Goal: Task Accomplishment & Management: Manage account settings

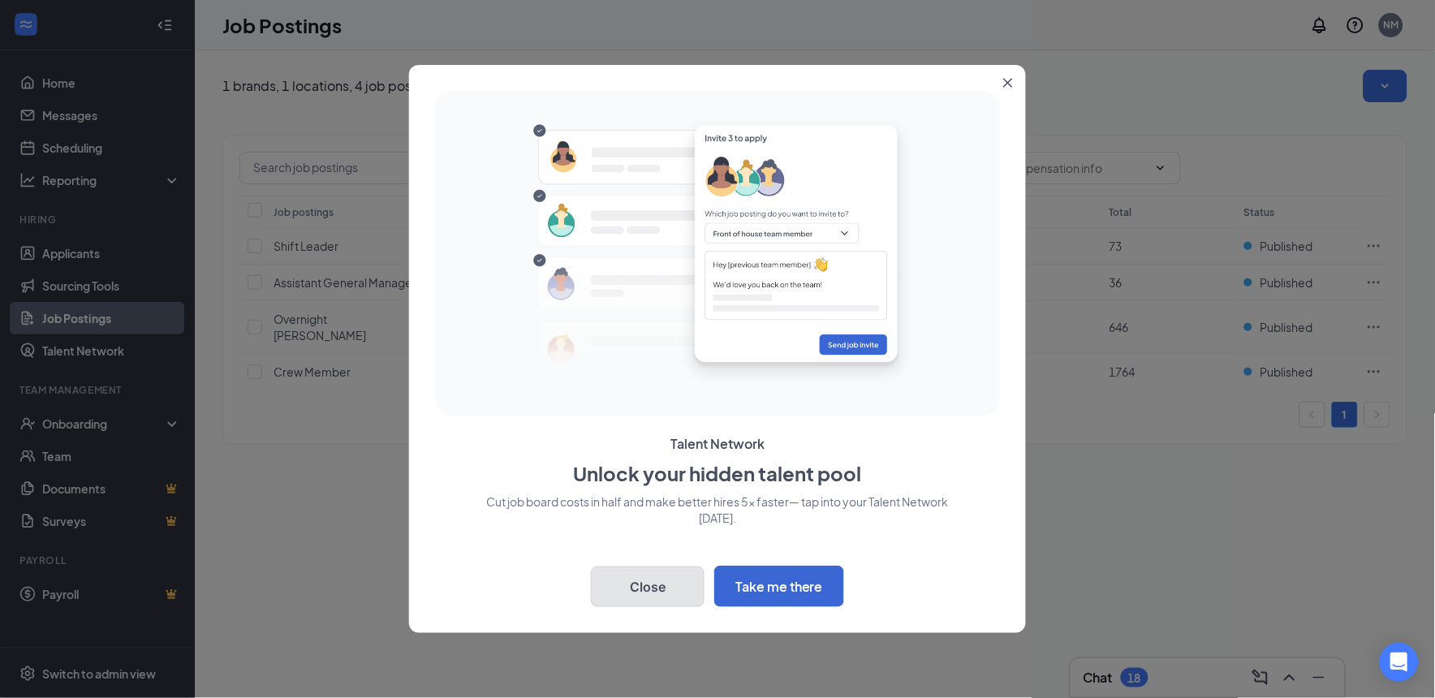
click at [644, 586] on button "Close" at bounding box center [648, 587] width 114 height 41
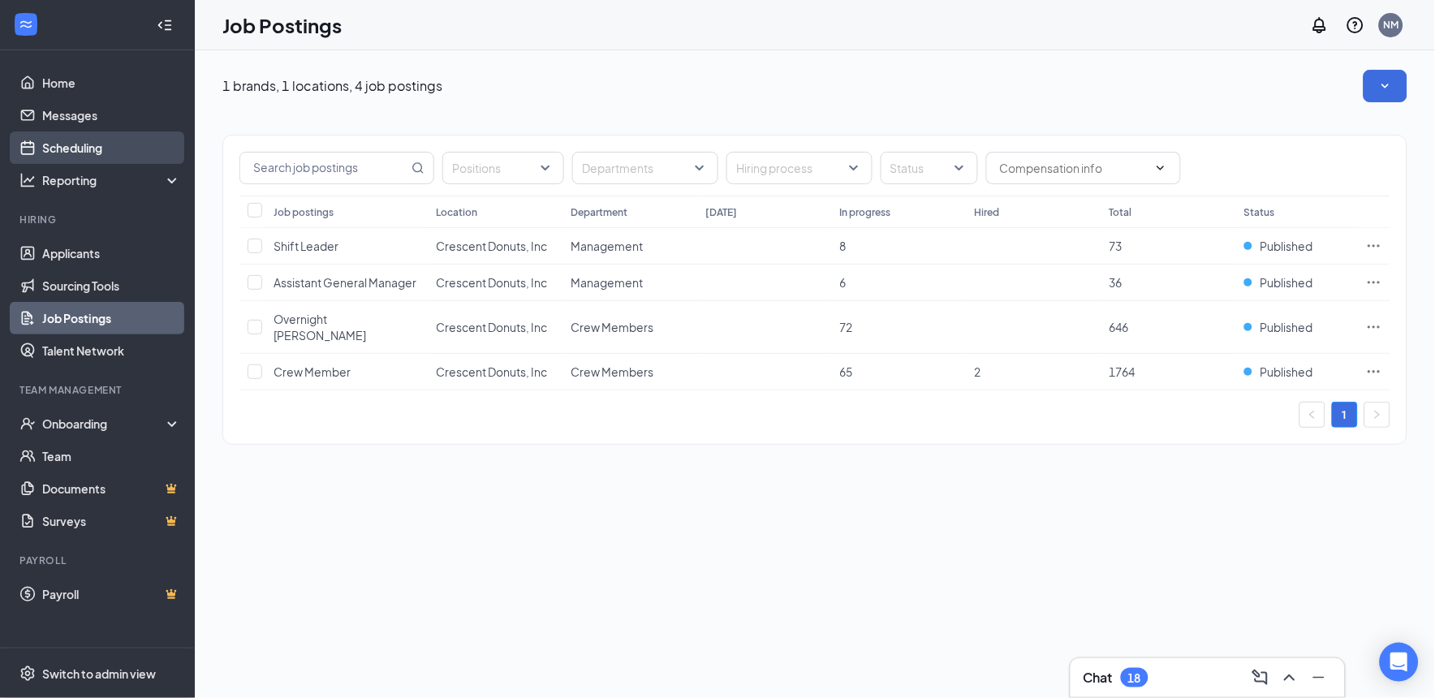
click at [51, 144] on link "Scheduling" at bounding box center [111, 147] width 139 height 32
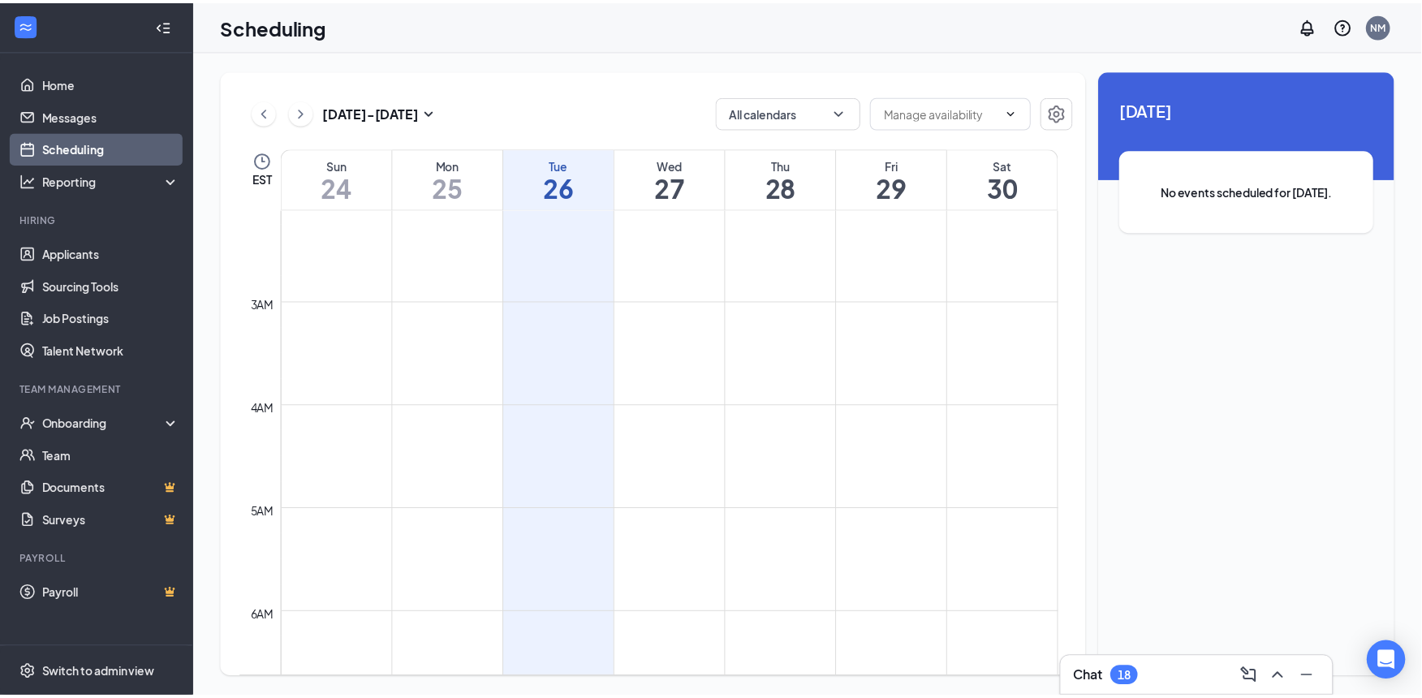
scroll to position [196, 0]
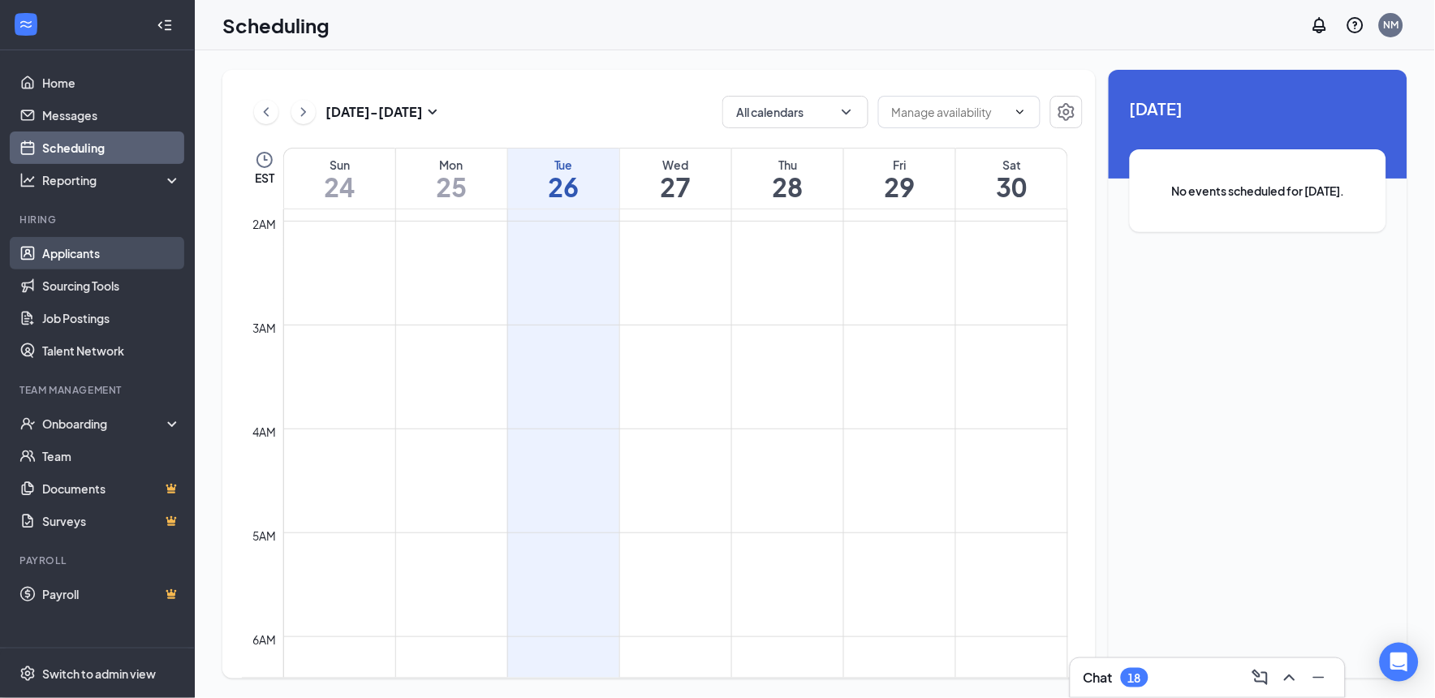
click at [92, 252] on link "Applicants" at bounding box center [111, 253] width 139 height 32
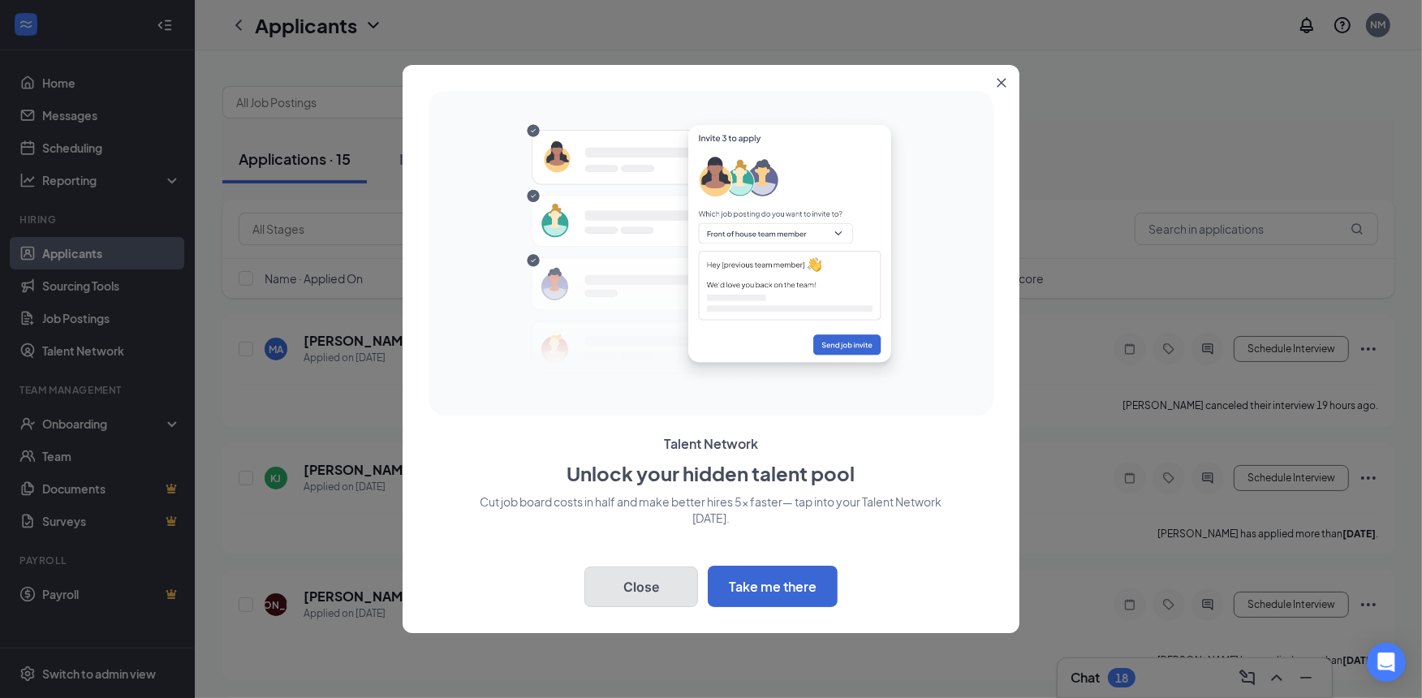
click at [647, 601] on button "Close" at bounding box center [641, 587] width 114 height 41
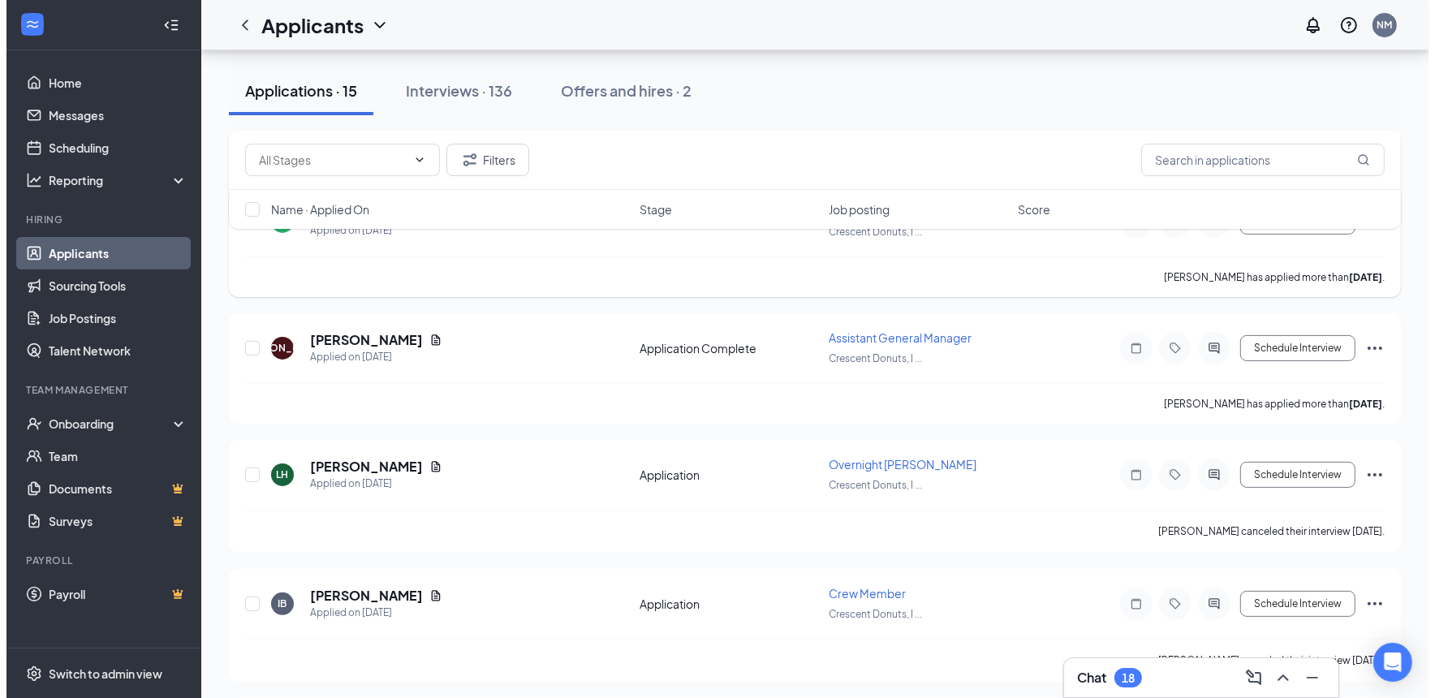
scroll to position [300, 0]
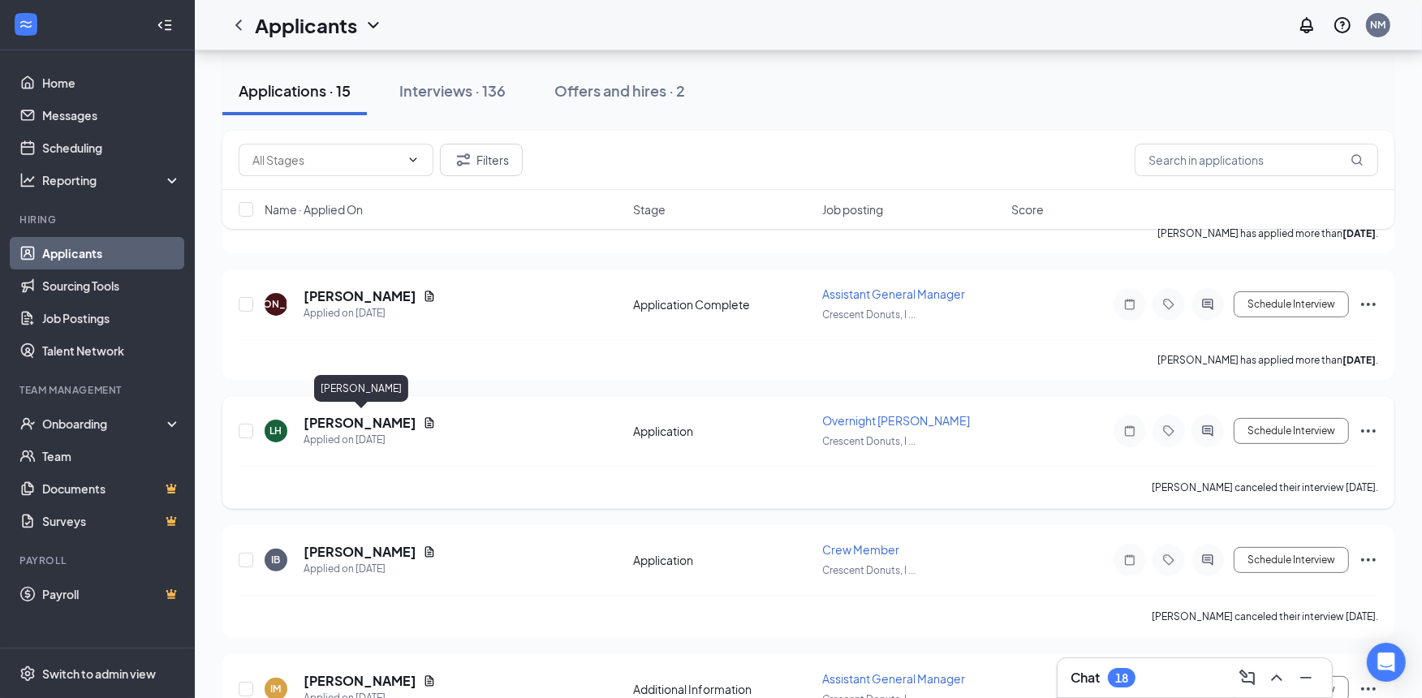
click at [416, 416] on h5 "[PERSON_NAME]" at bounding box center [360, 423] width 113 height 18
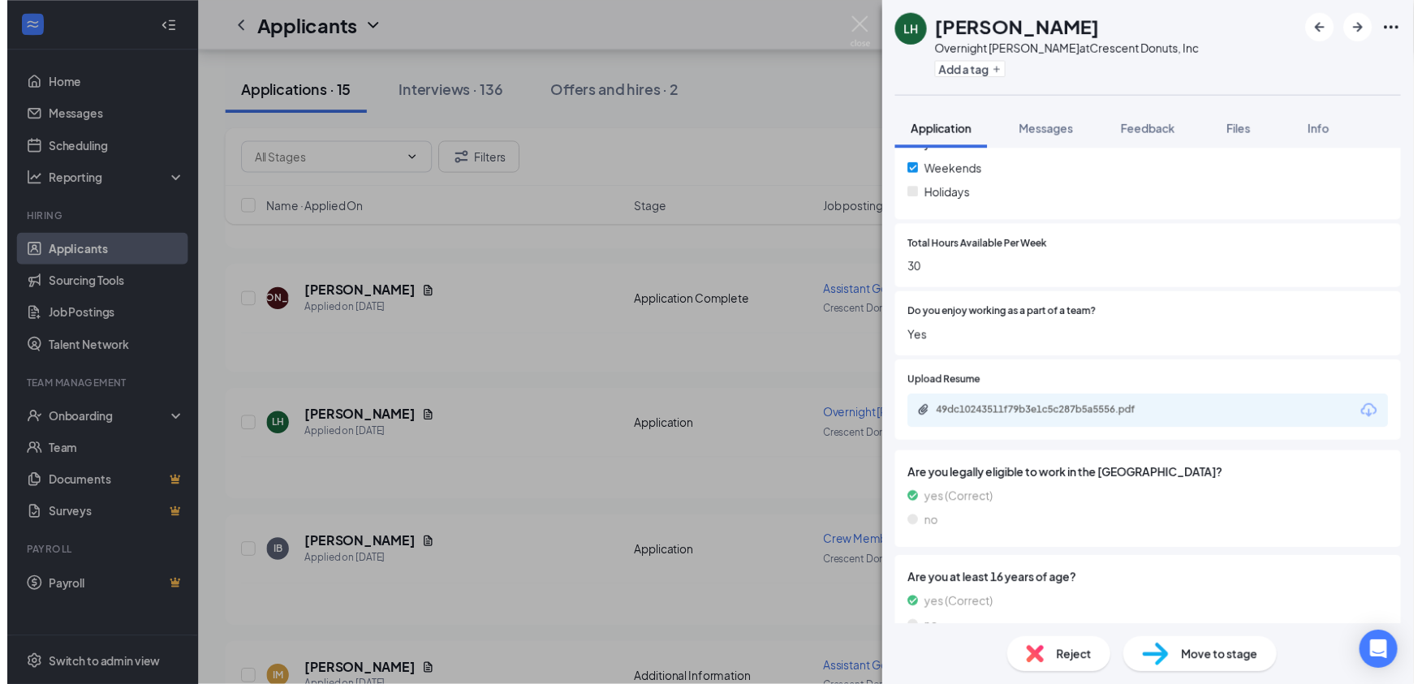
scroll to position [690, 0]
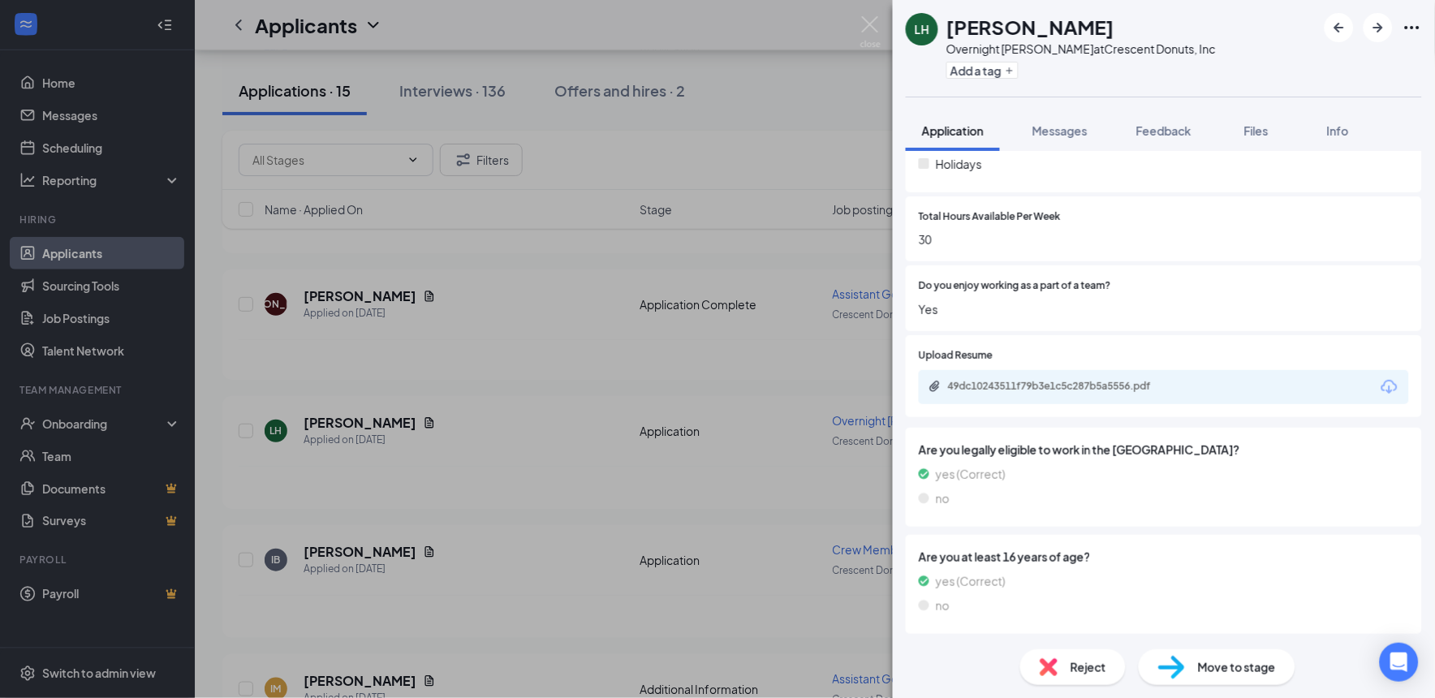
click at [764, 156] on div "LH Lashaundra Holeman Overnight Baker at Crescent Donuts, Inc Add a tag Applica…" at bounding box center [717, 349] width 1435 height 698
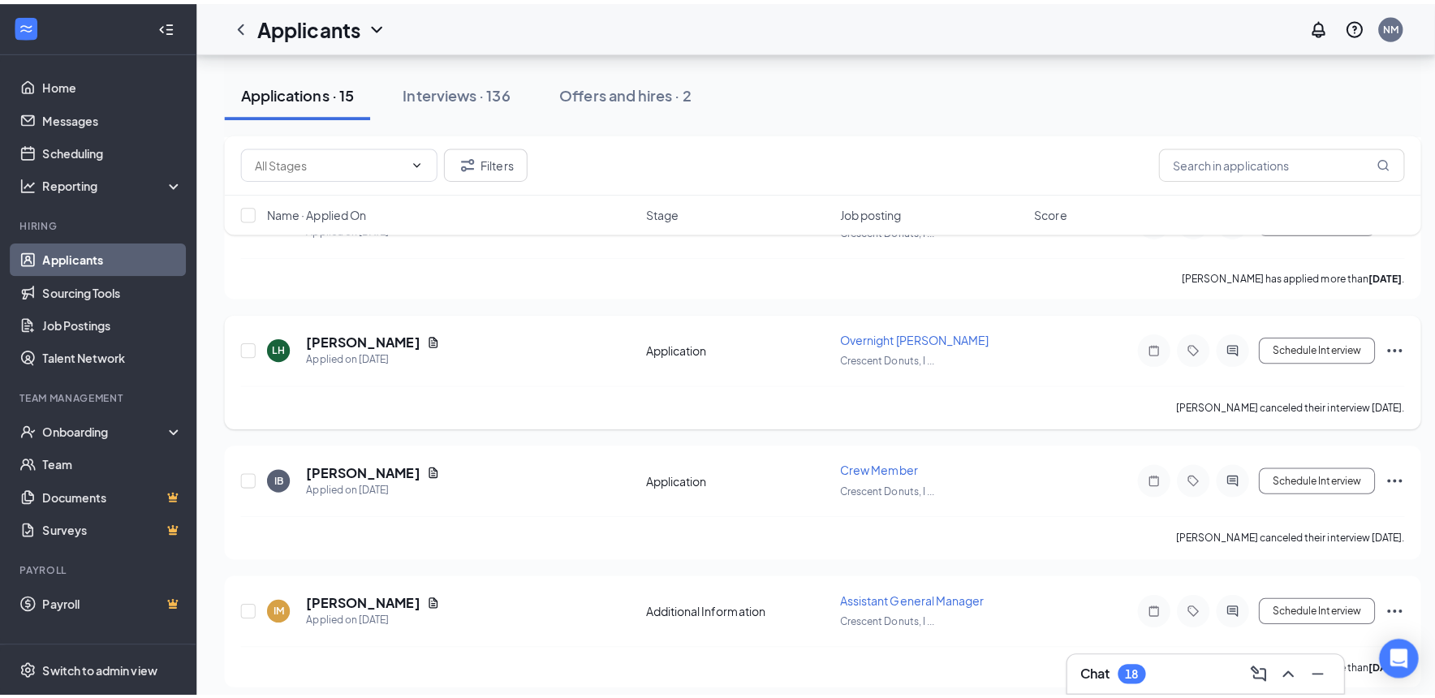
scroll to position [450, 0]
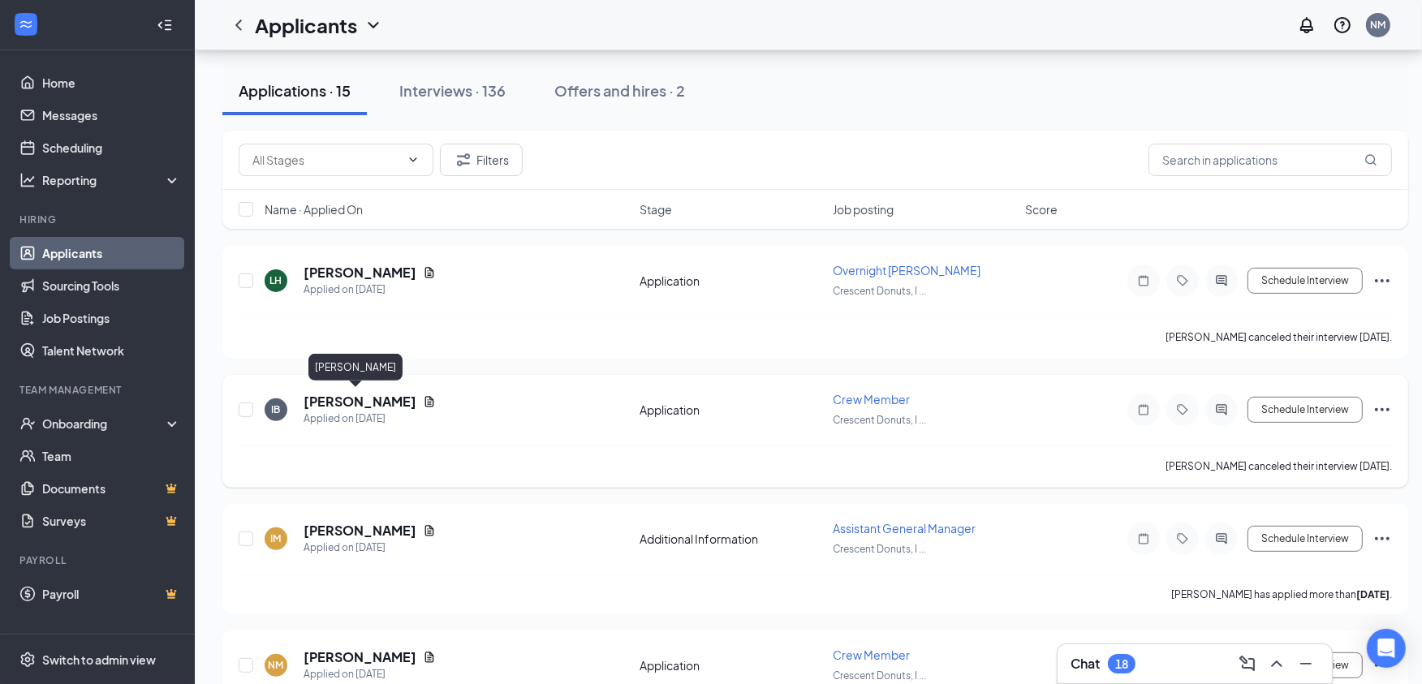
click at [334, 396] on h5 "[PERSON_NAME]" at bounding box center [360, 402] width 113 height 18
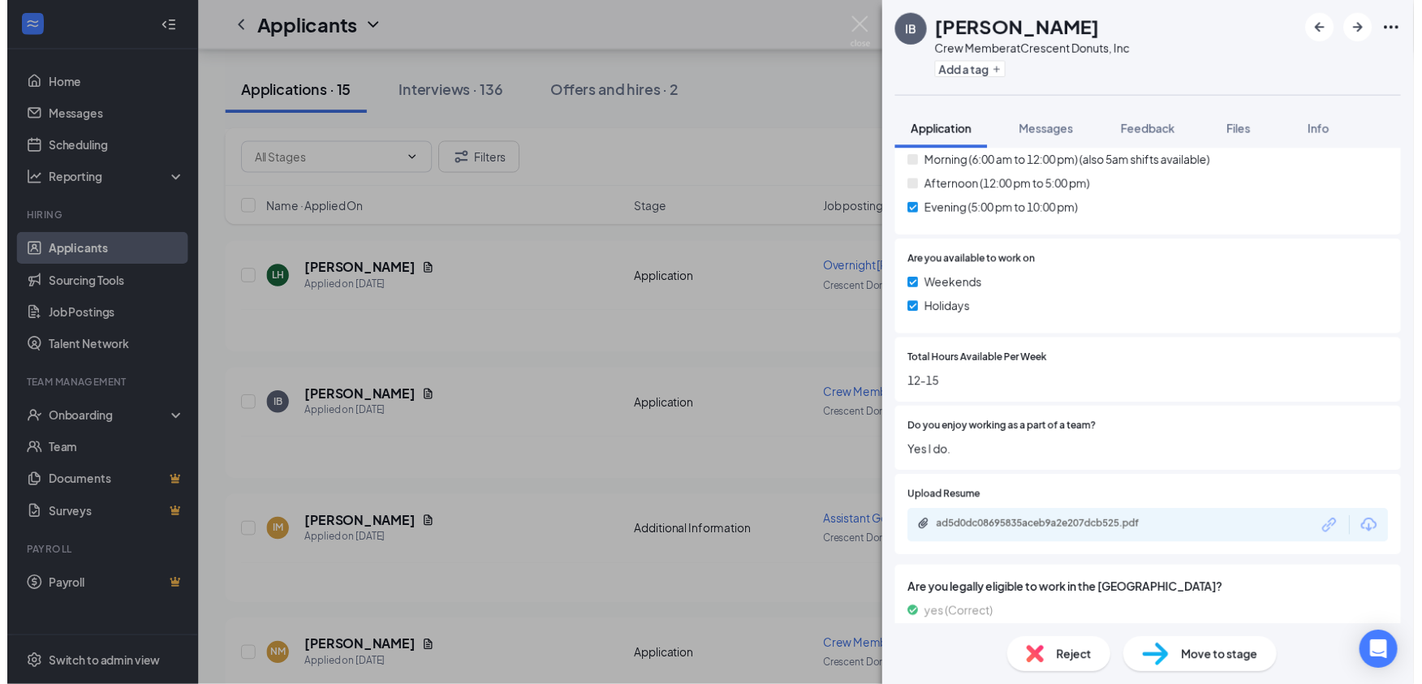
scroll to position [601, 0]
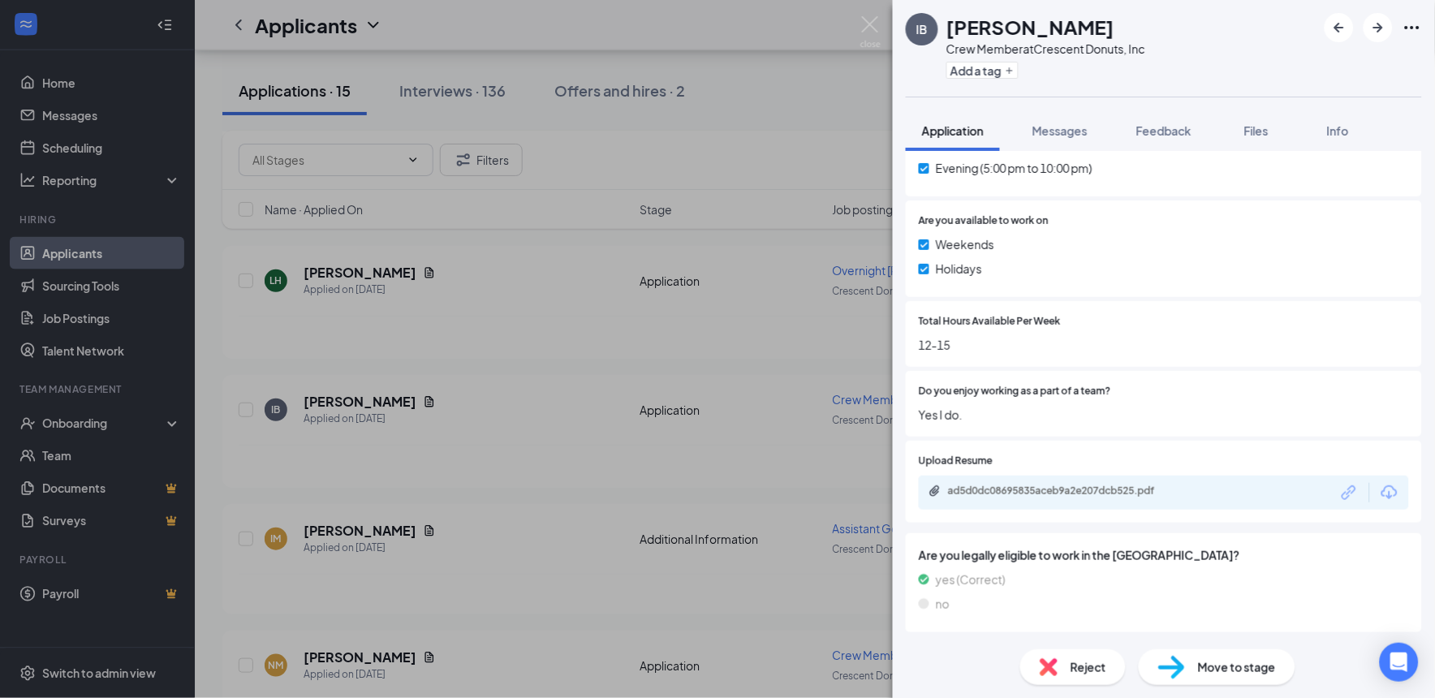
click at [554, 311] on div "IB Isabel Beamer Crew Member at Crescent Donuts, Inc Add a tag Application Mess…" at bounding box center [717, 349] width 1435 height 698
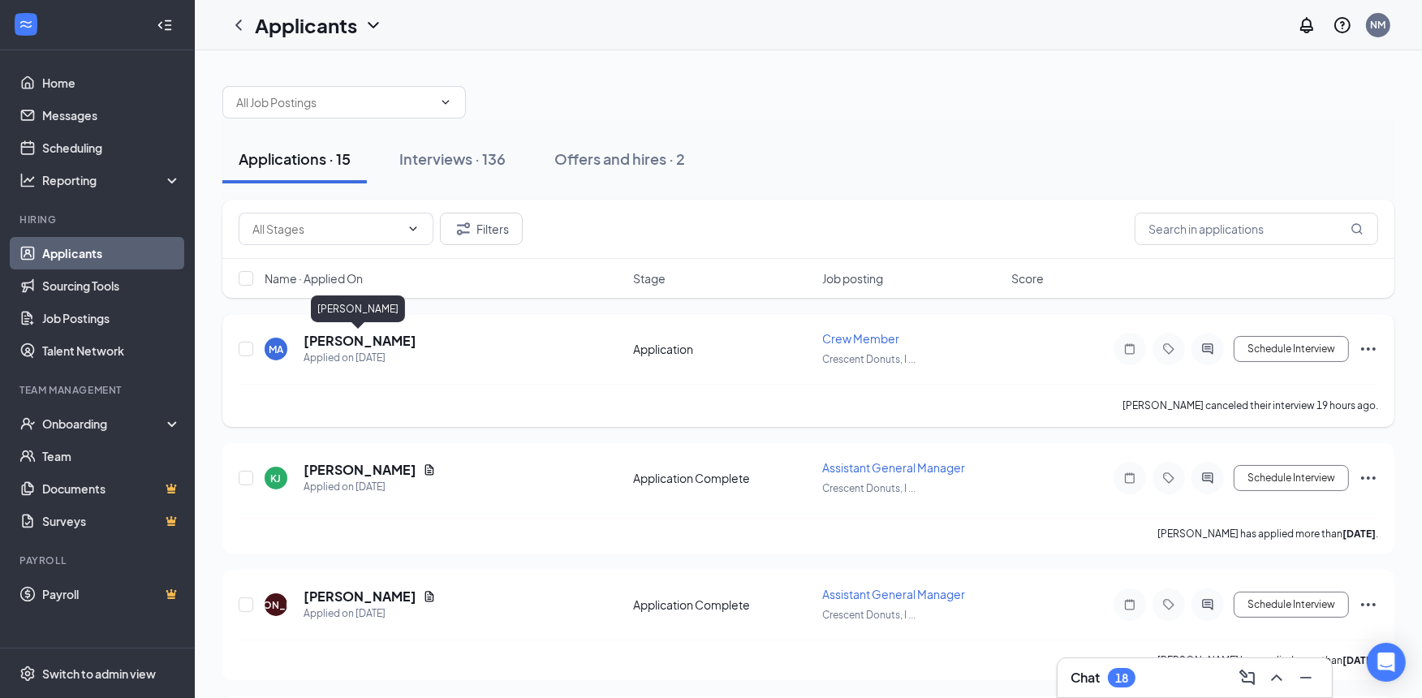
click at [328, 341] on h5 "[PERSON_NAME]" at bounding box center [360, 341] width 113 height 18
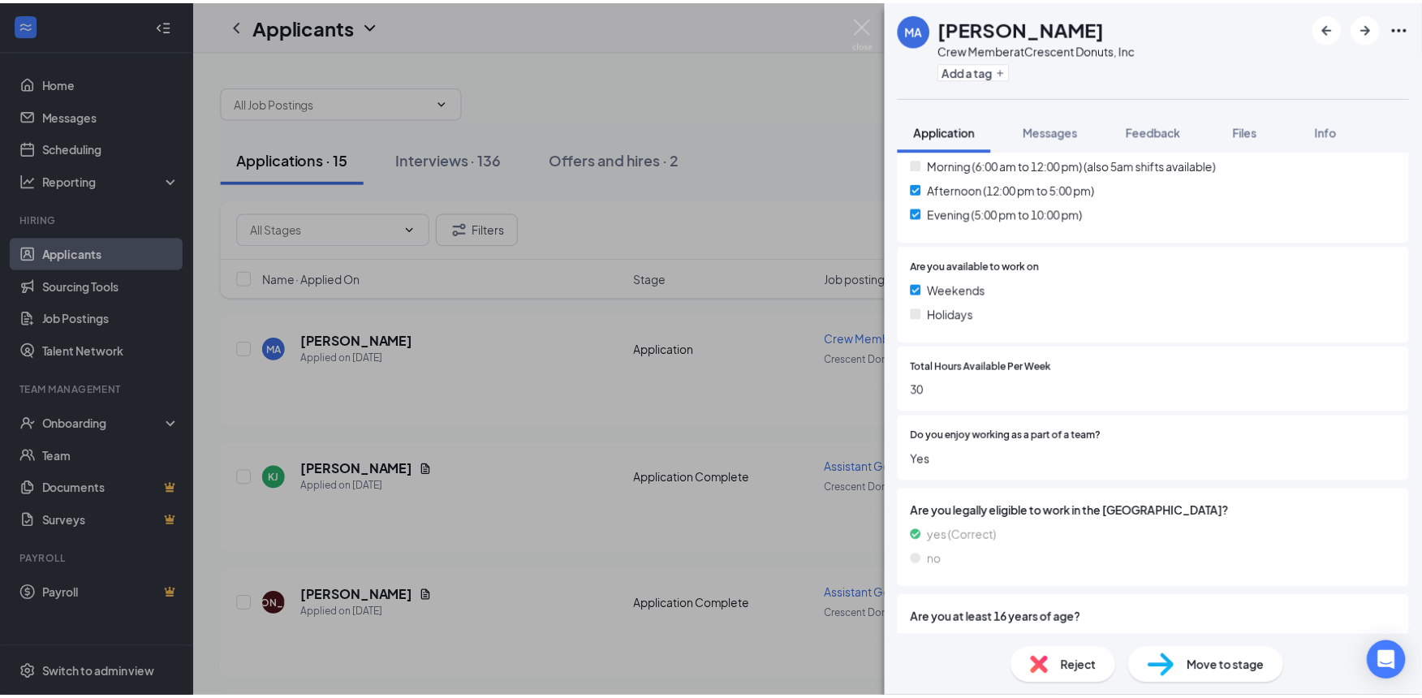
scroll to position [601, 0]
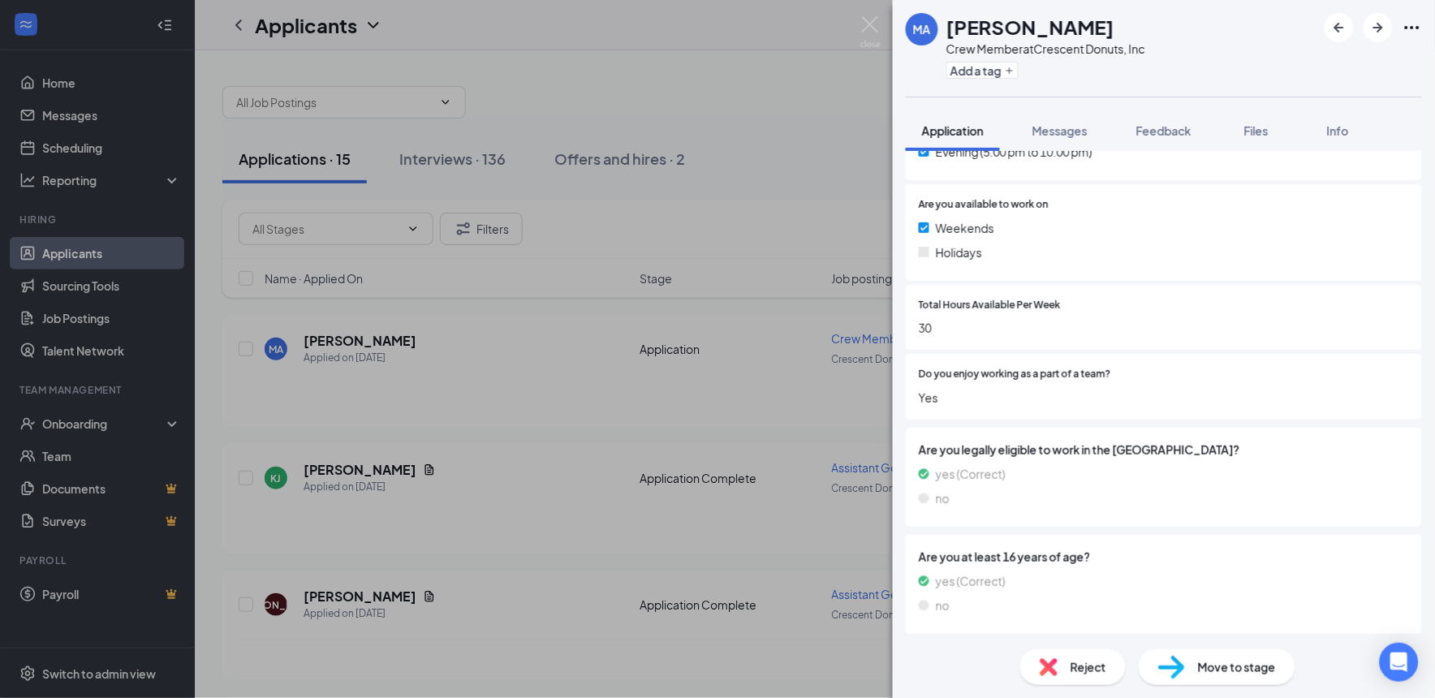
click at [718, 179] on div "MA Milagros Adorno Crew Member at Crescent Donuts, Inc Add a tag Application Me…" at bounding box center [717, 349] width 1435 height 698
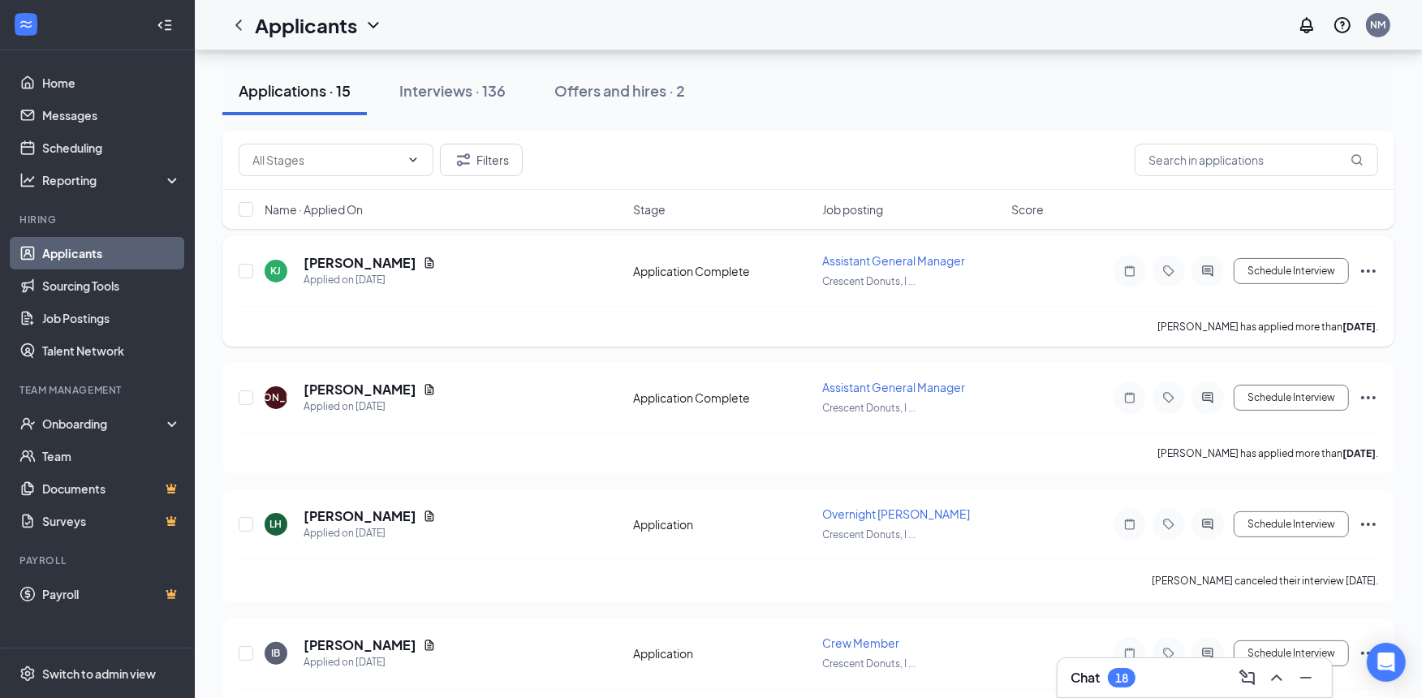
scroll to position [300, 0]
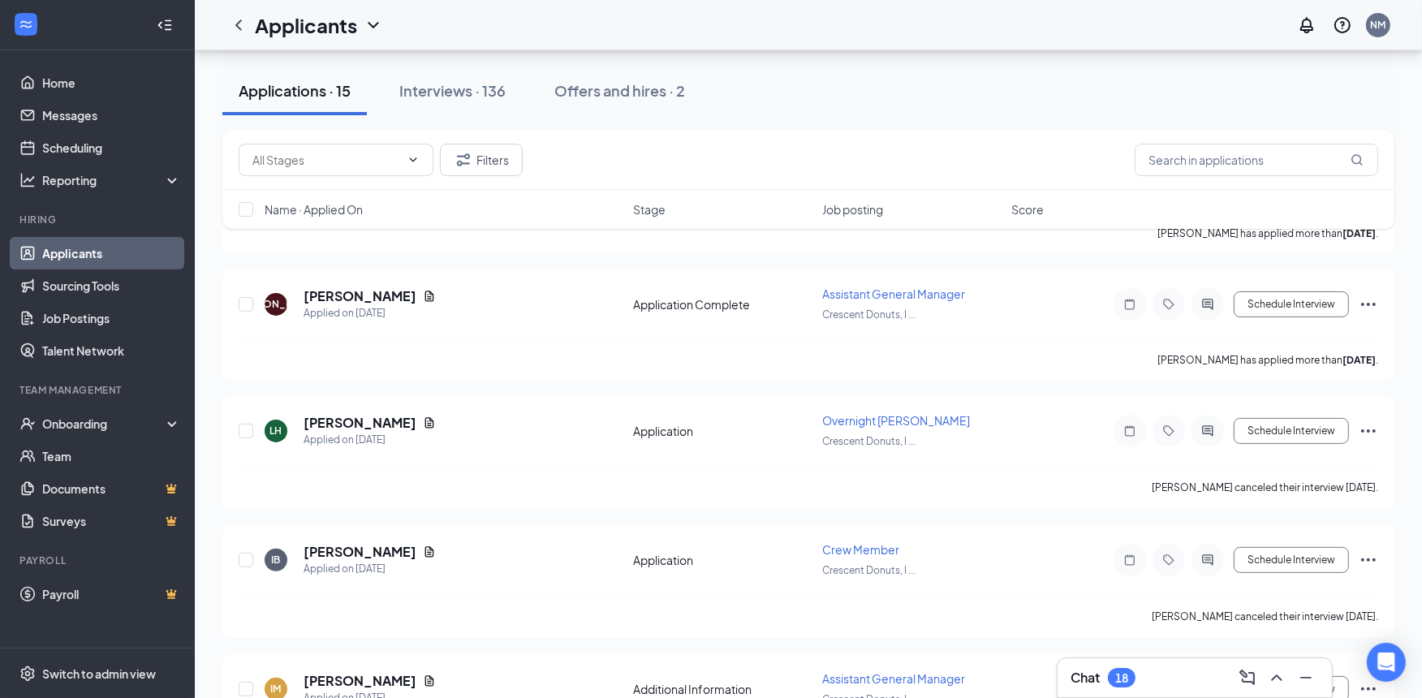
click at [1156, 674] on div "Chat 18" at bounding box center [1195, 678] width 248 height 26
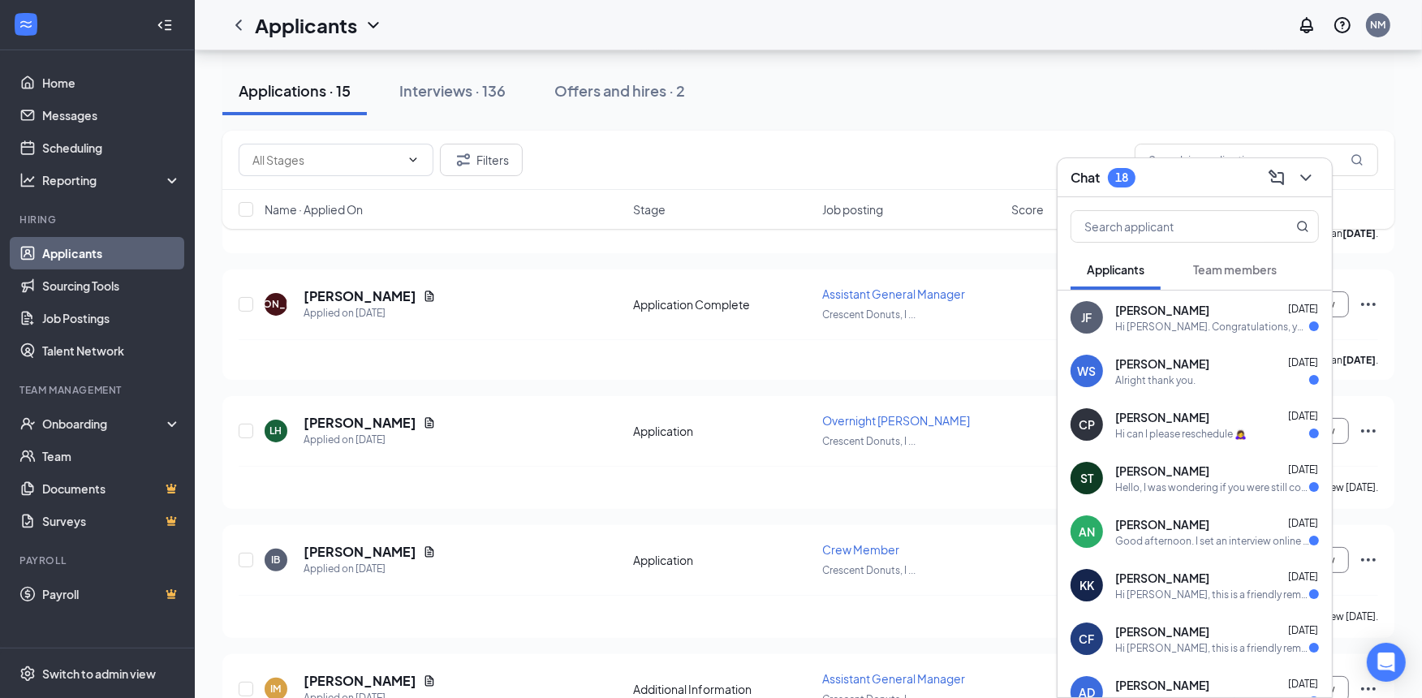
click at [1202, 315] on div "Jade Figueroa Aug 25" at bounding box center [1217, 310] width 204 height 16
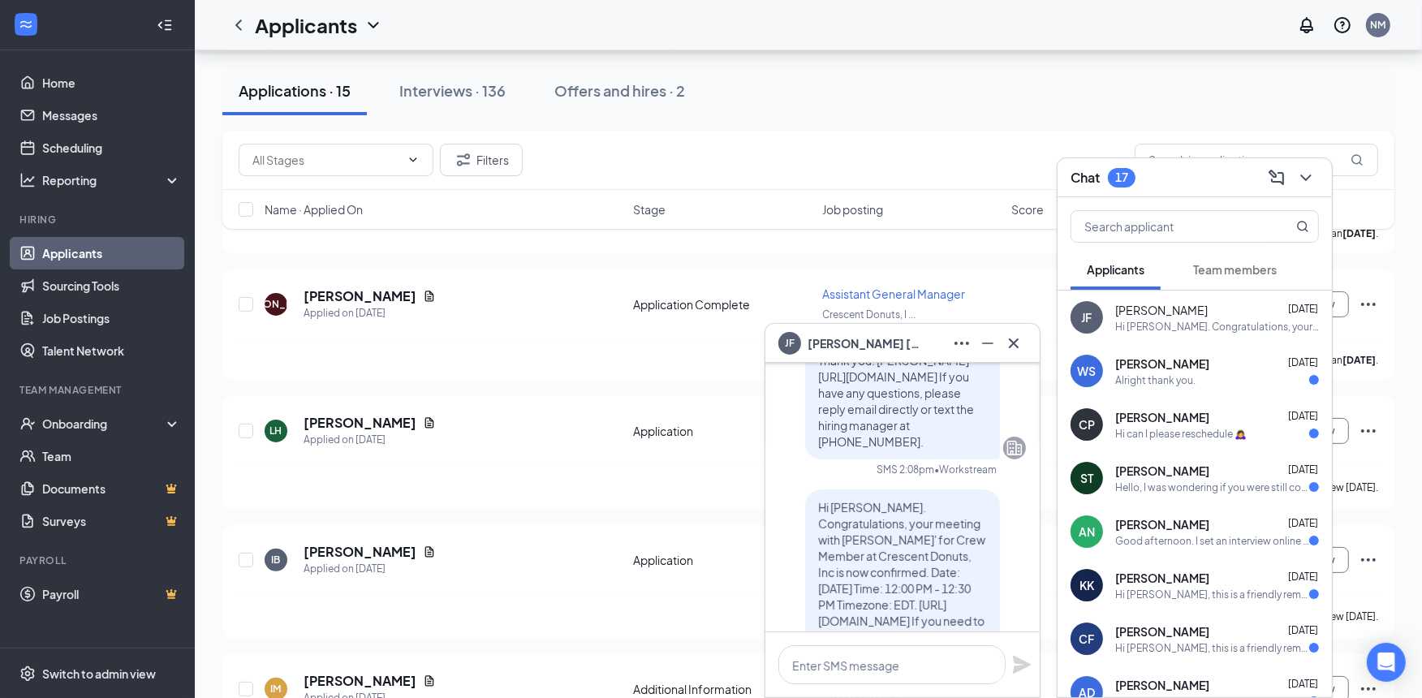
scroll to position [-300, 0]
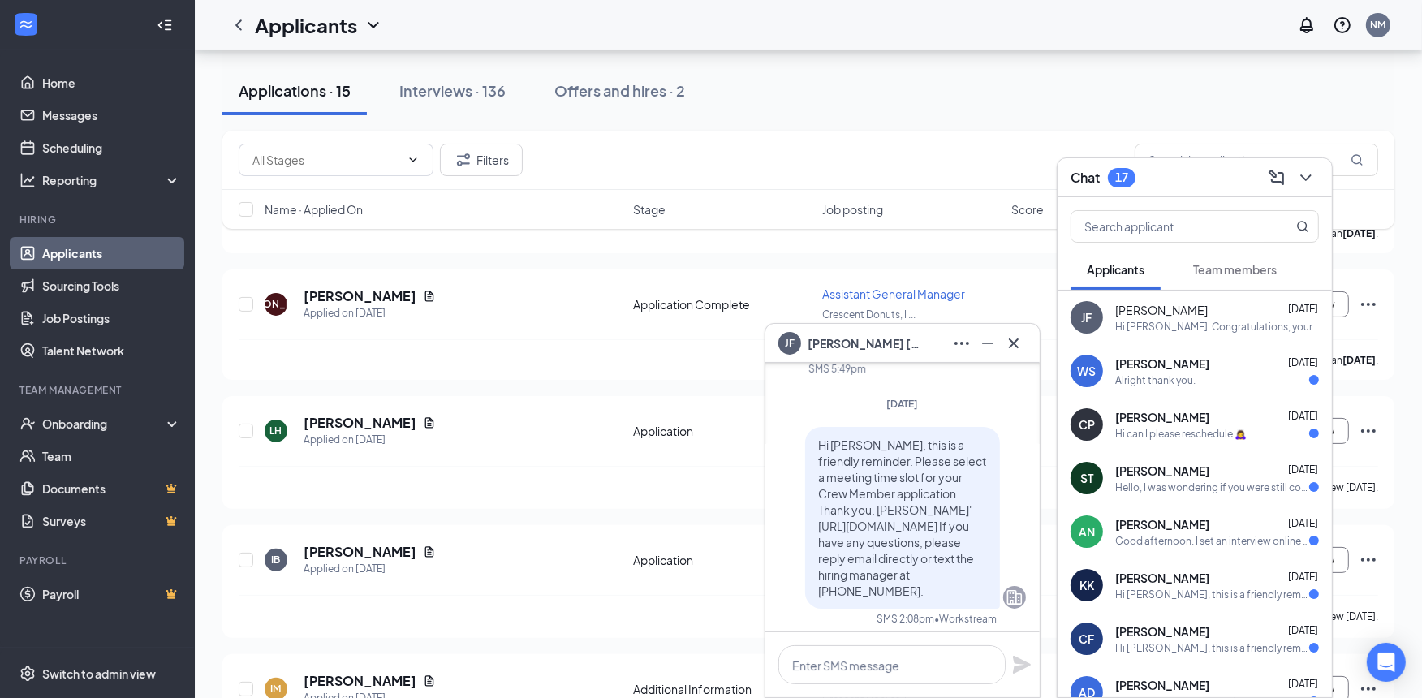
click at [1204, 374] on div "Alright thank you." at bounding box center [1217, 380] width 204 height 14
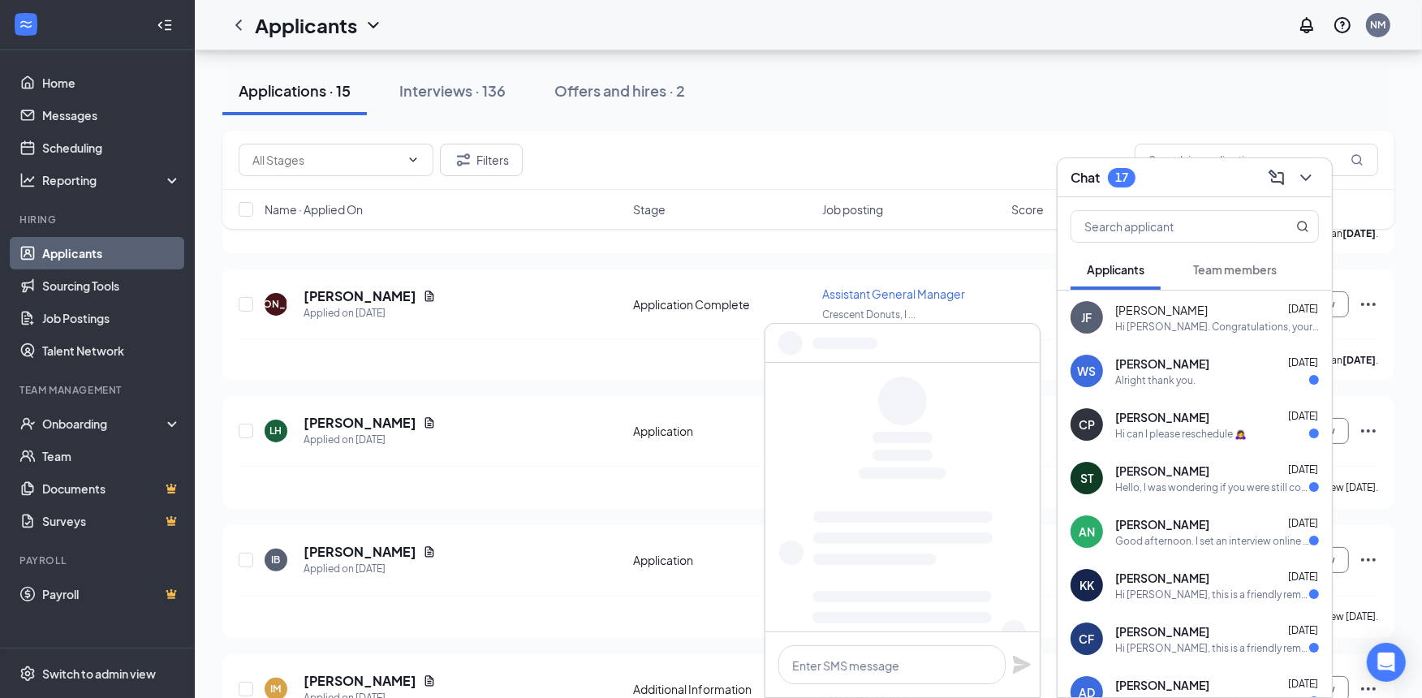
scroll to position [0, 0]
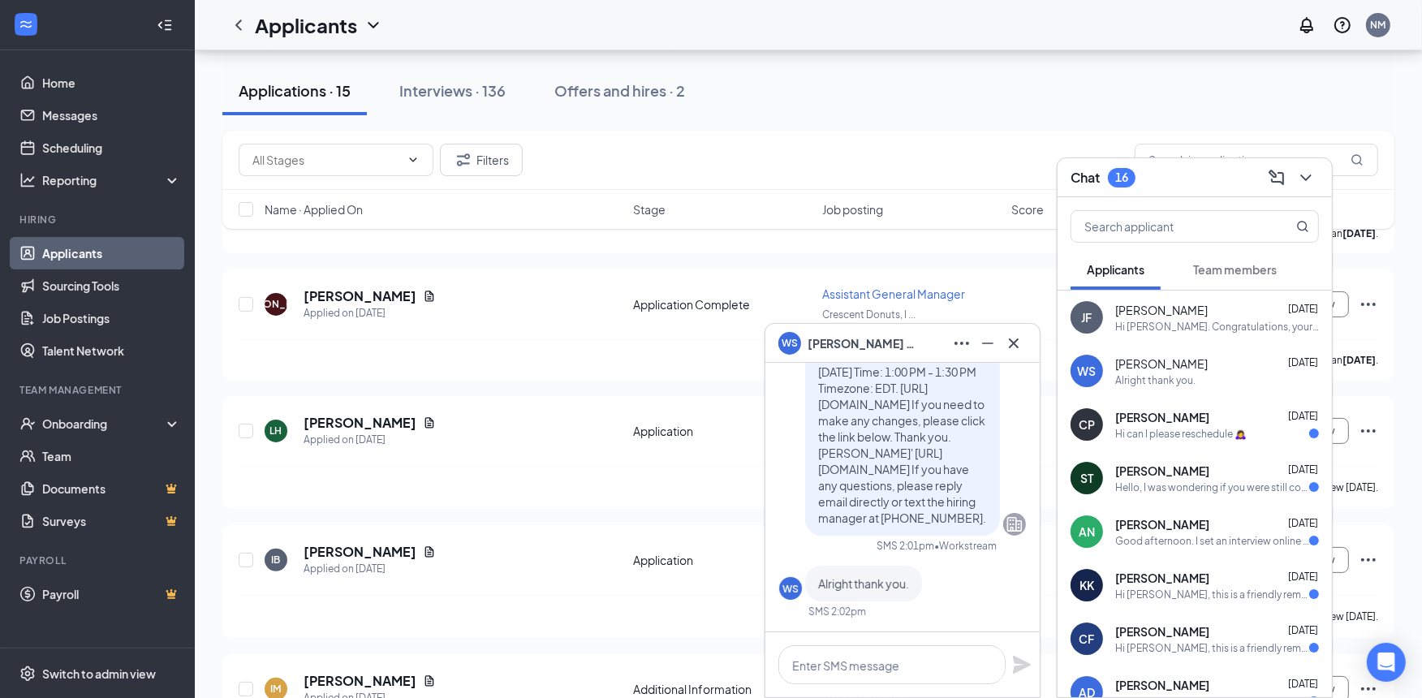
click at [1172, 418] on span "[PERSON_NAME]" at bounding box center [1162, 417] width 94 height 16
click at [1191, 514] on div "AN Aaliyah Nauenburg-Parks Aug 18 Good afternoon. I set an interview online for…" at bounding box center [1195, 532] width 274 height 54
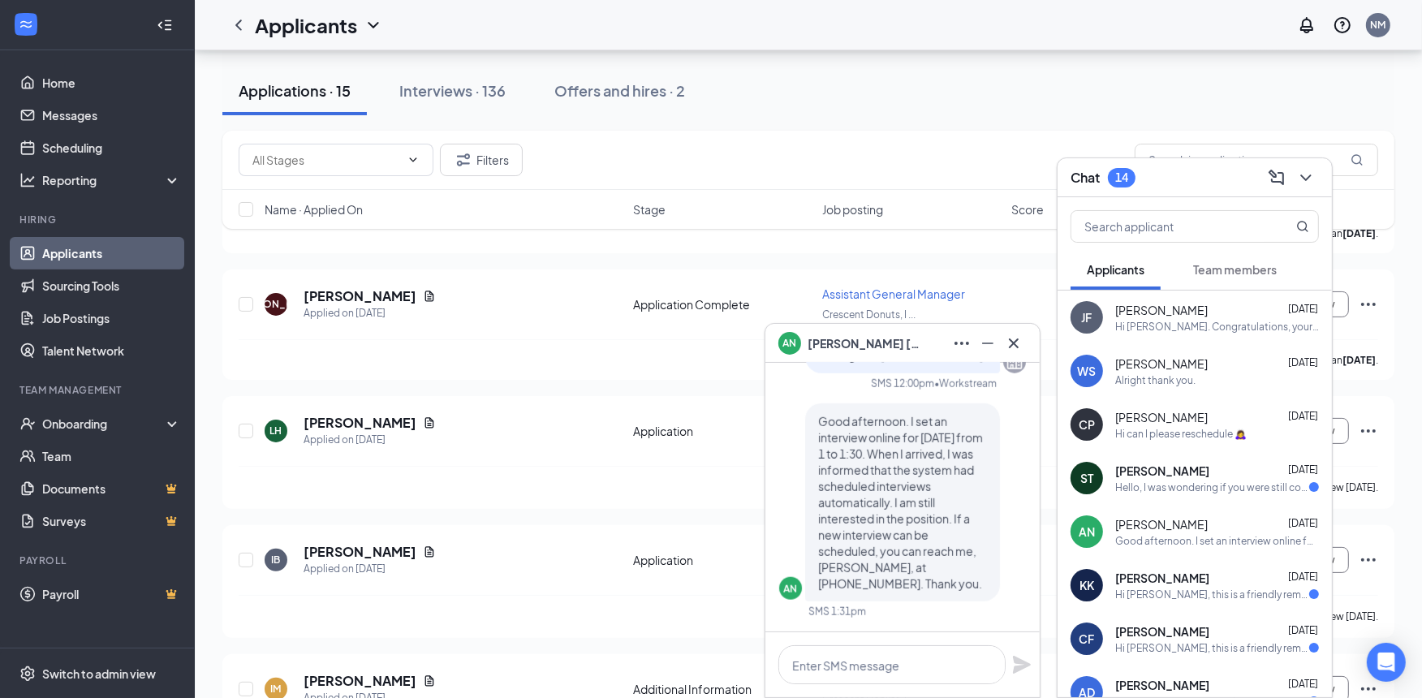
click at [1195, 588] on div "Hi Kelly Kartes, this is a friendly reminder. Your meeting with Dunkin' for Cre…" at bounding box center [1212, 595] width 194 height 14
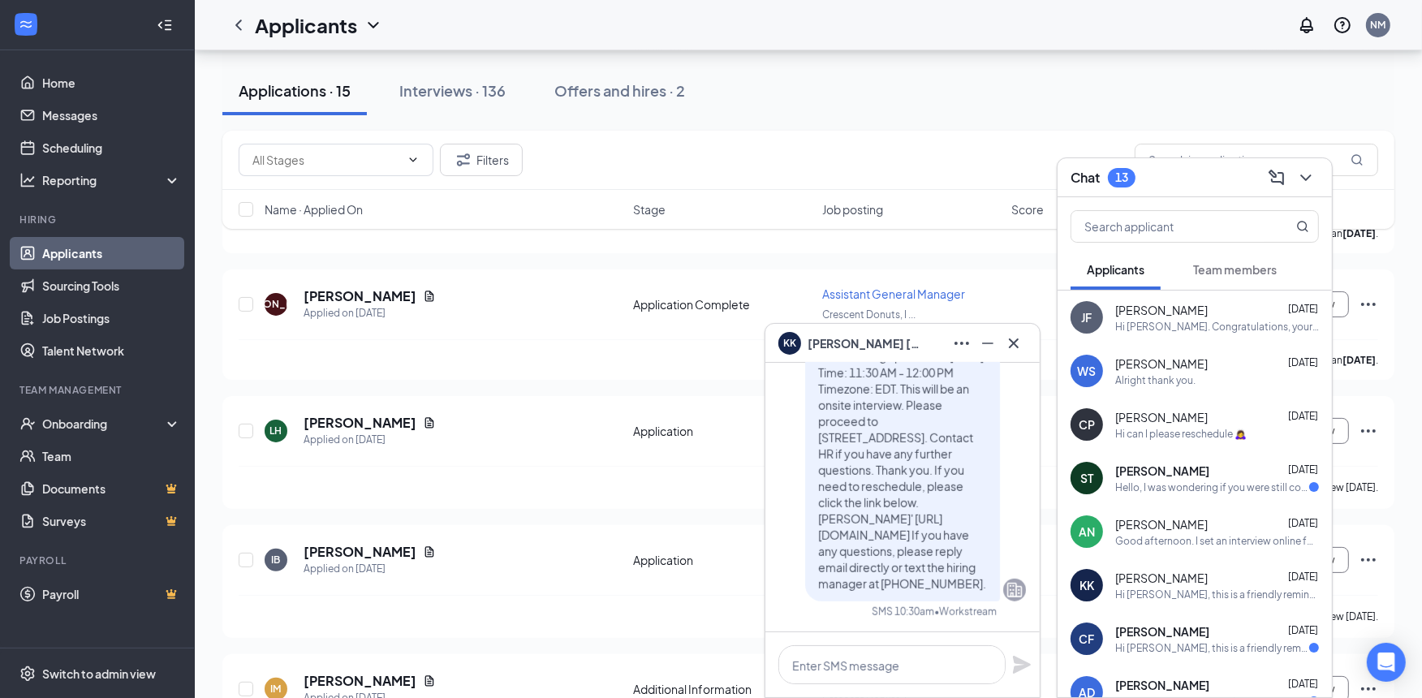
click at [1192, 636] on span "Chantelle Figueroa" at bounding box center [1162, 631] width 94 height 16
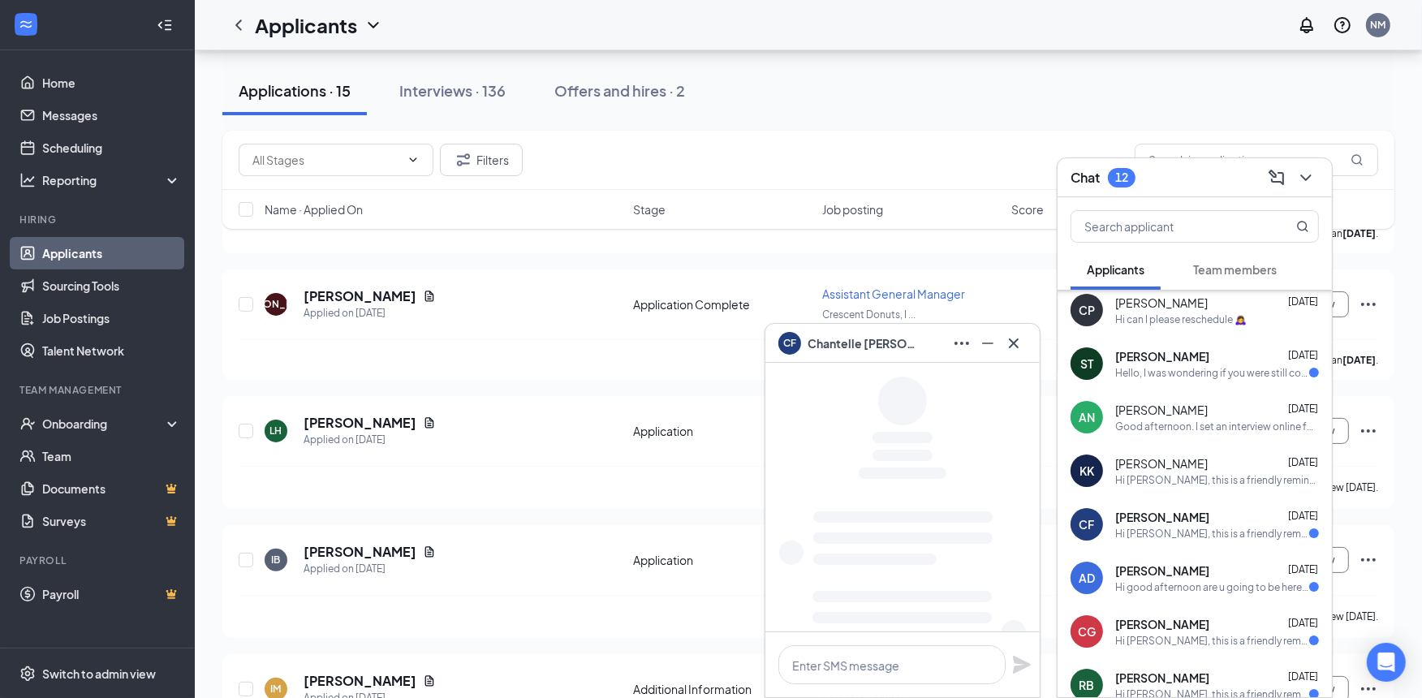
scroll to position [150, 0]
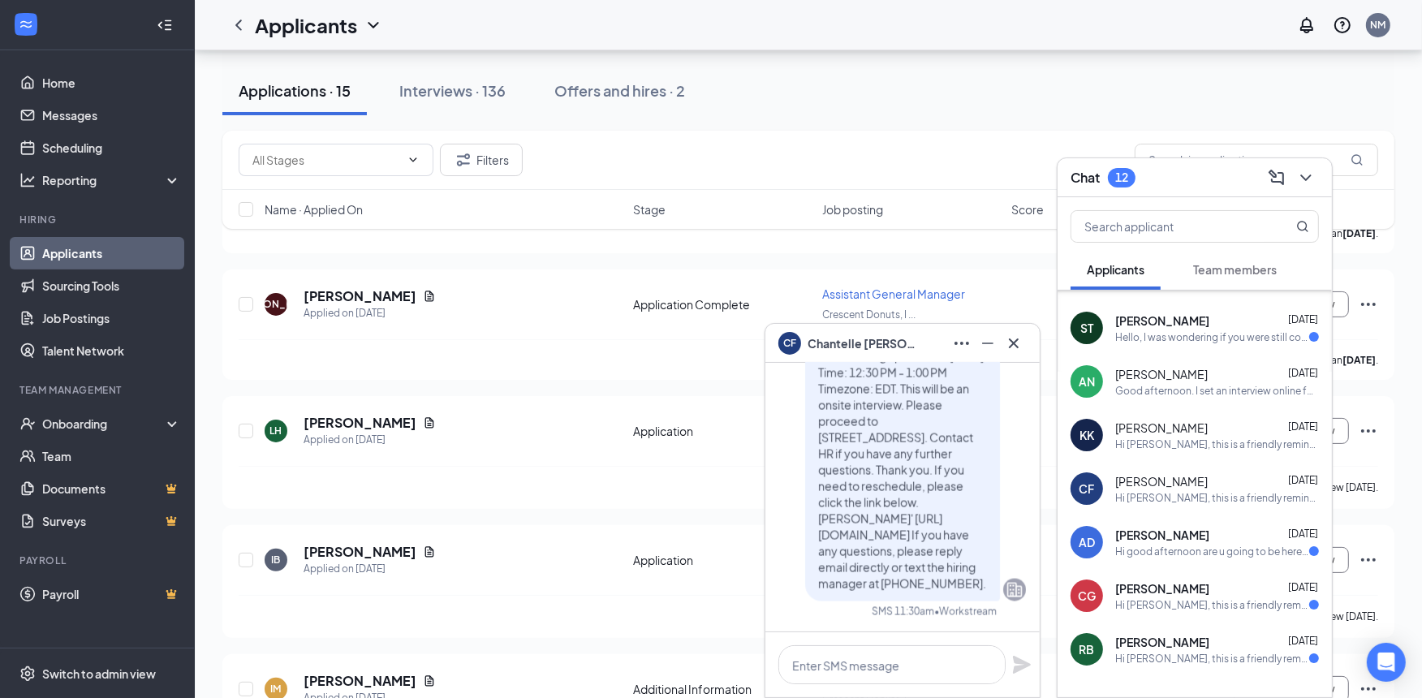
click at [1157, 532] on span "[PERSON_NAME]" at bounding box center [1162, 535] width 94 height 16
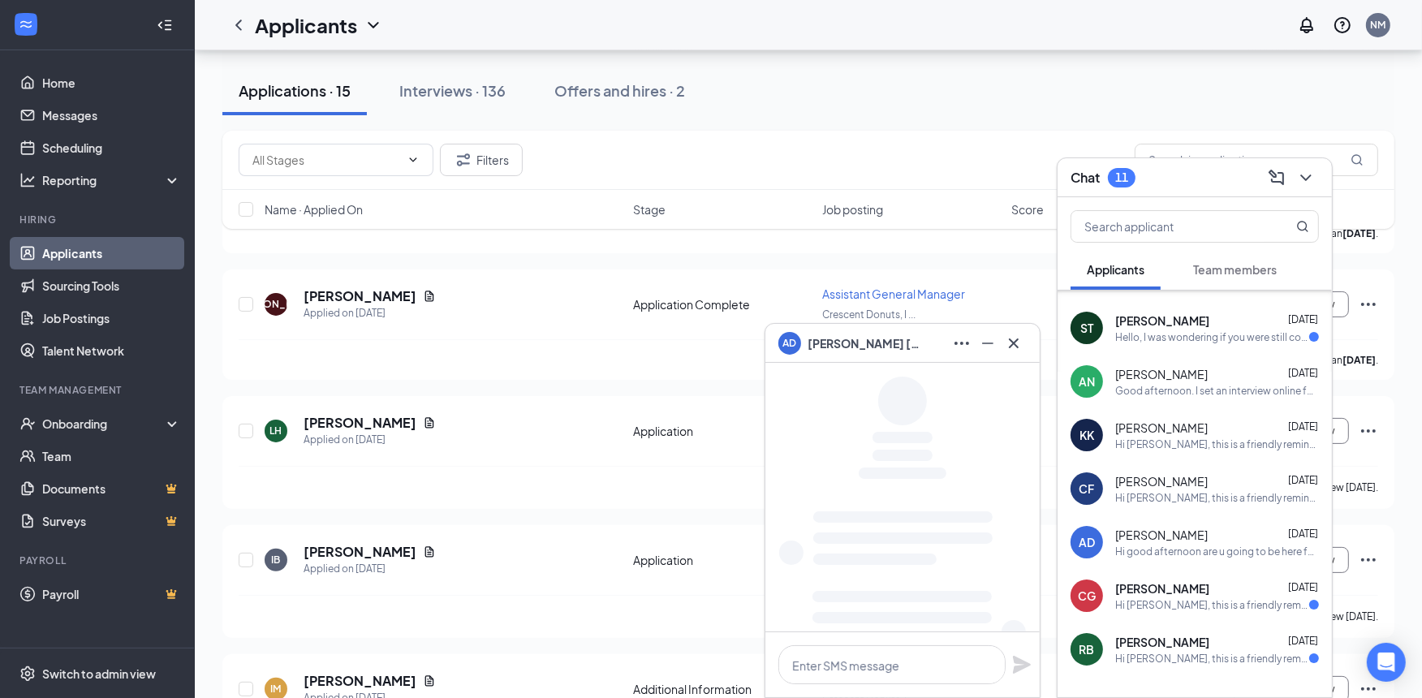
click at [1189, 638] on span "Rhoan Bernard" at bounding box center [1162, 642] width 94 height 16
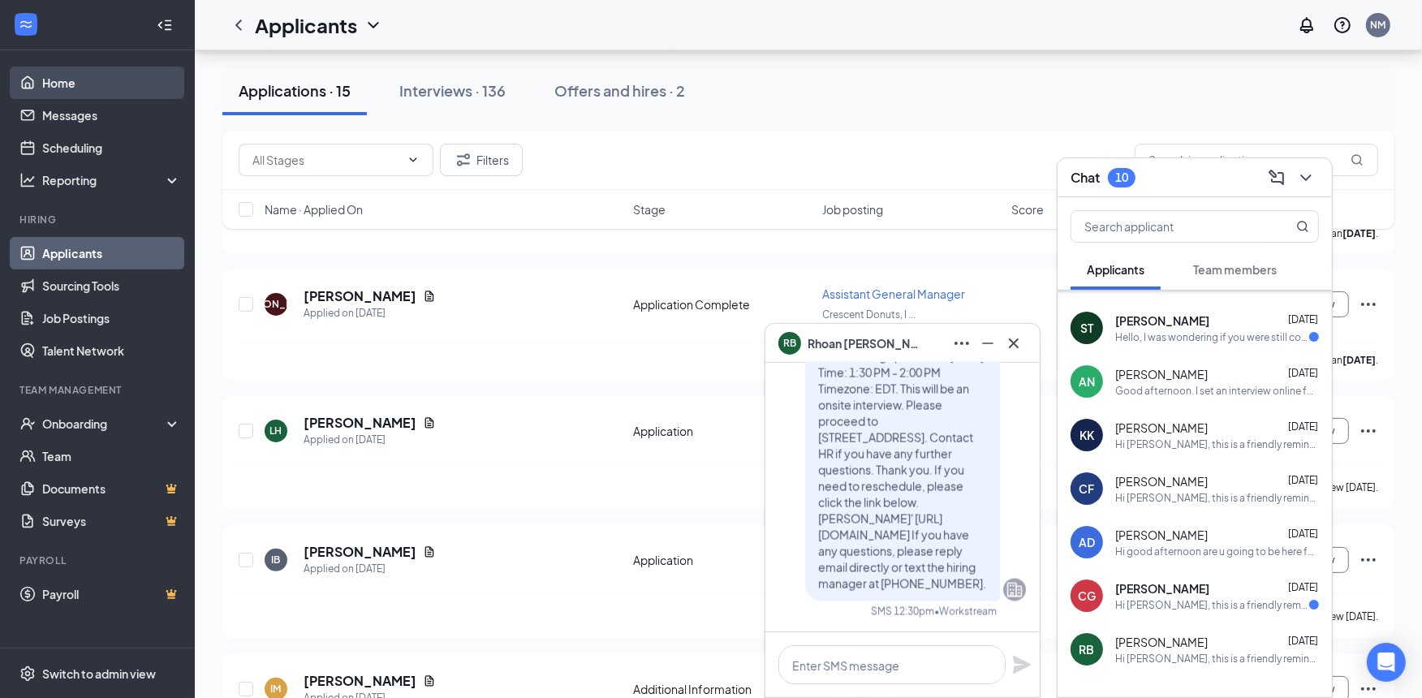
click at [59, 85] on link "Home" at bounding box center [111, 83] width 139 height 32
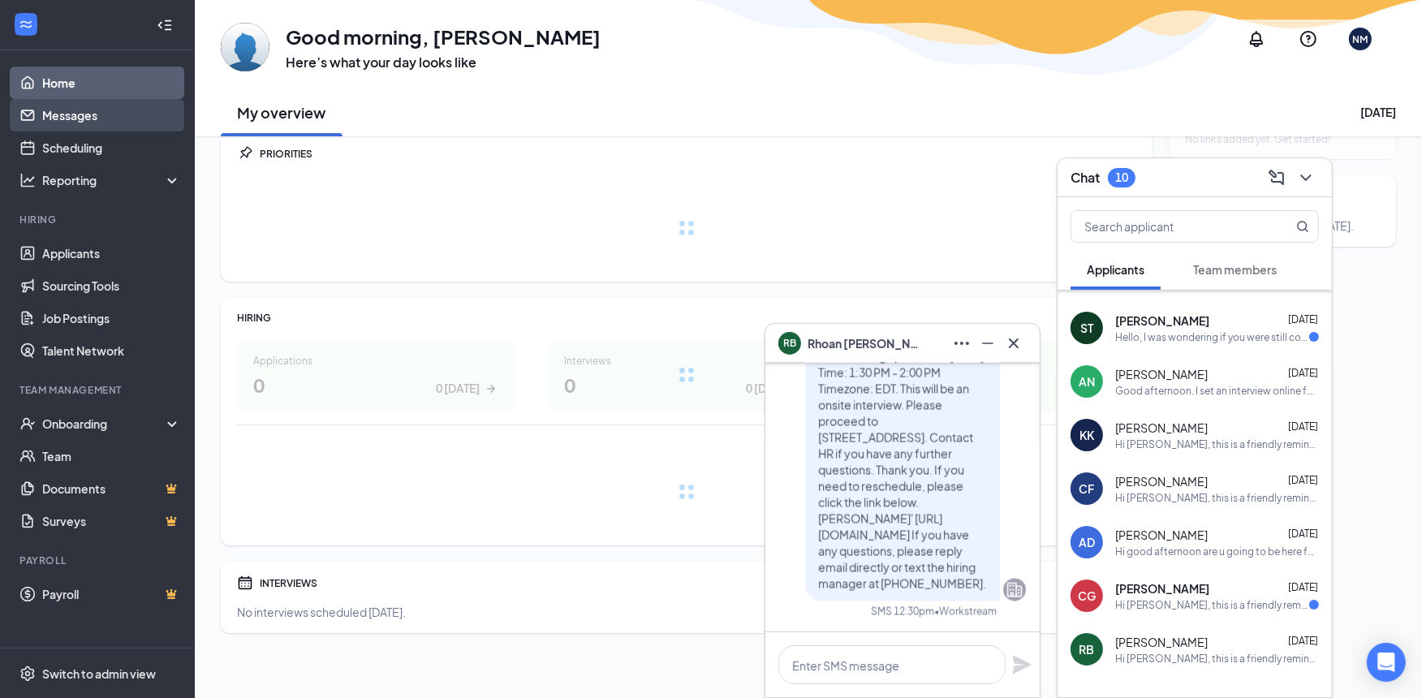
scroll to position [59, 0]
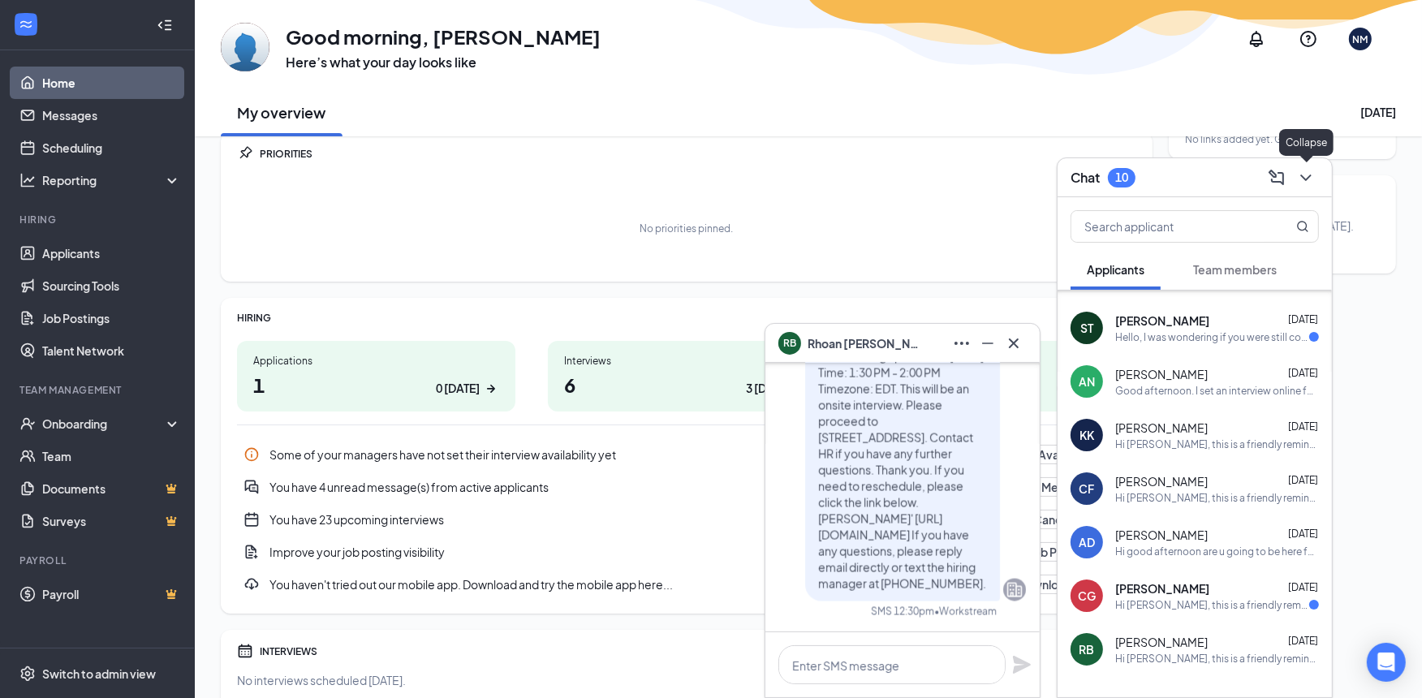
click at [1309, 177] on icon "ChevronDown" at bounding box center [1305, 177] width 19 height 19
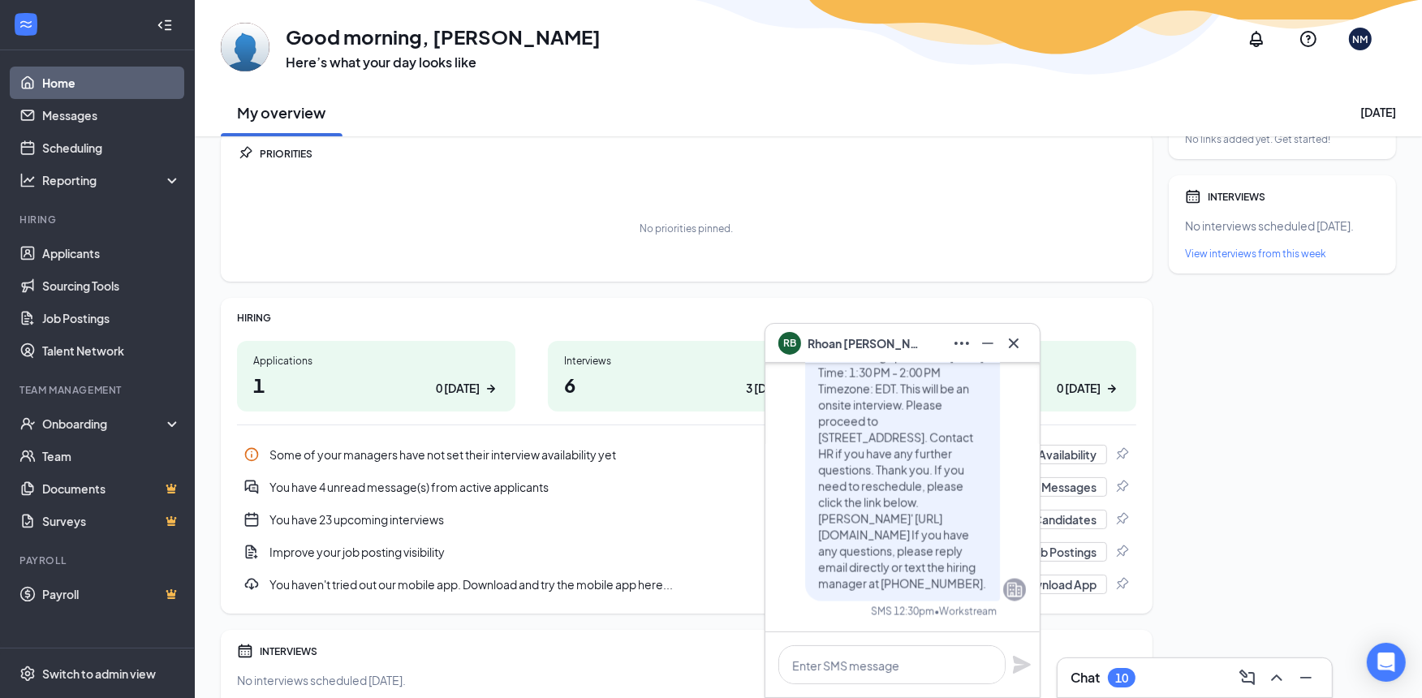
scroll to position [0, 0]
click at [1013, 344] on icon "Cross" at bounding box center [1013, 343] width 19 height 19
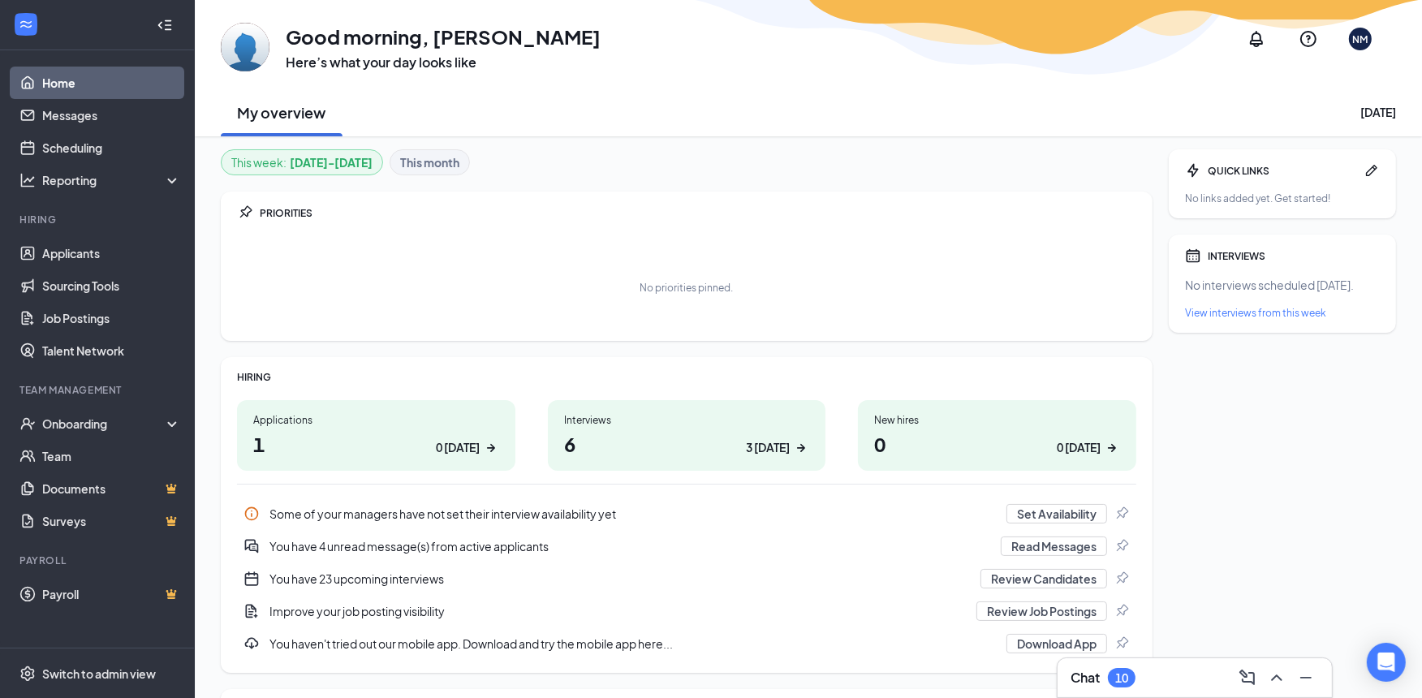
click at [371, 577] on div "You have 23 upcoming interviews" at bounding box center [619, 579] width 701 height 16
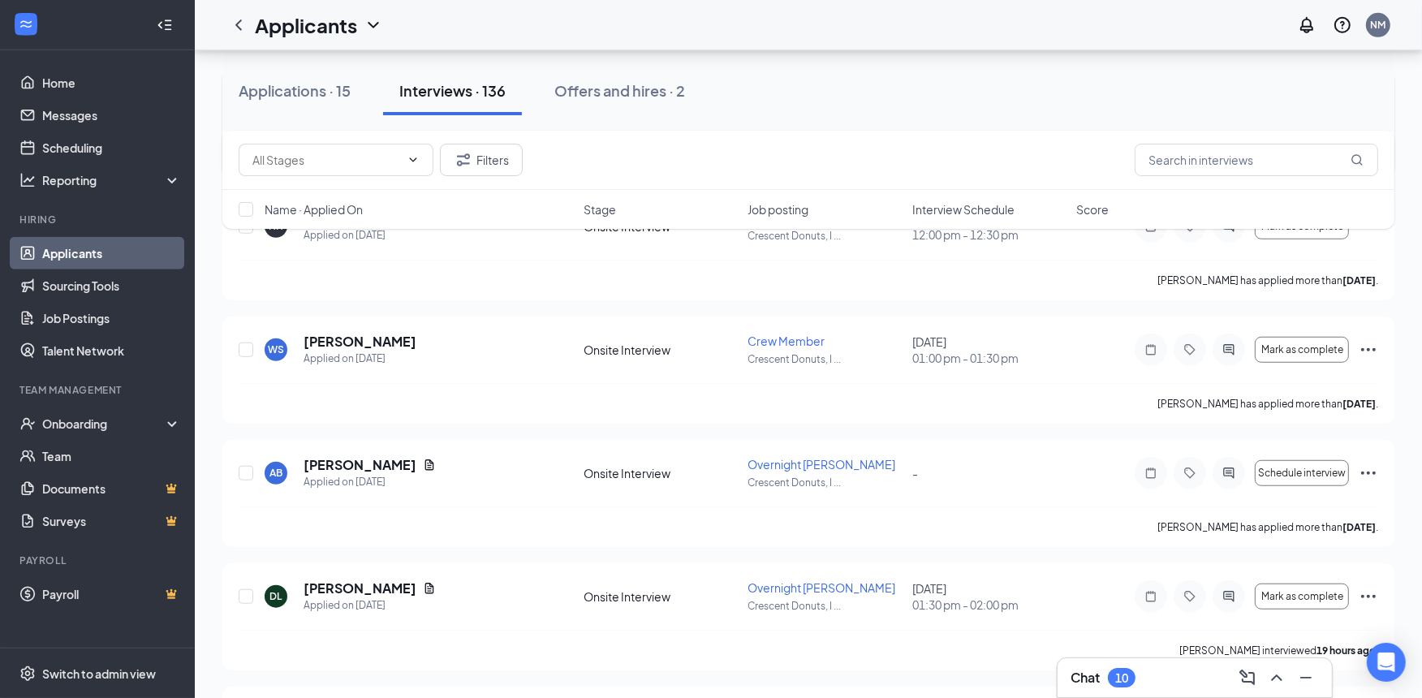
scroll to position [1352, 0]
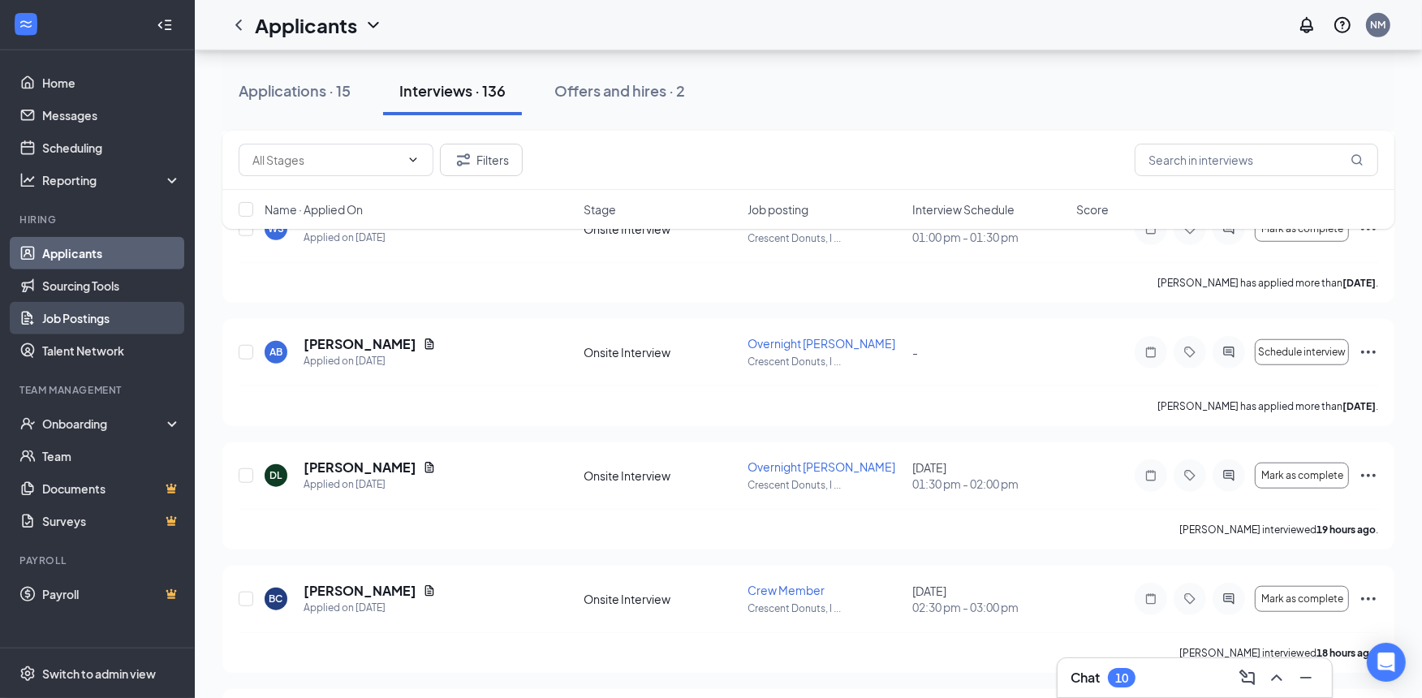
click at [85, 314] on link "Job Postings" at bounding box center [111, 318] width 139 height 32
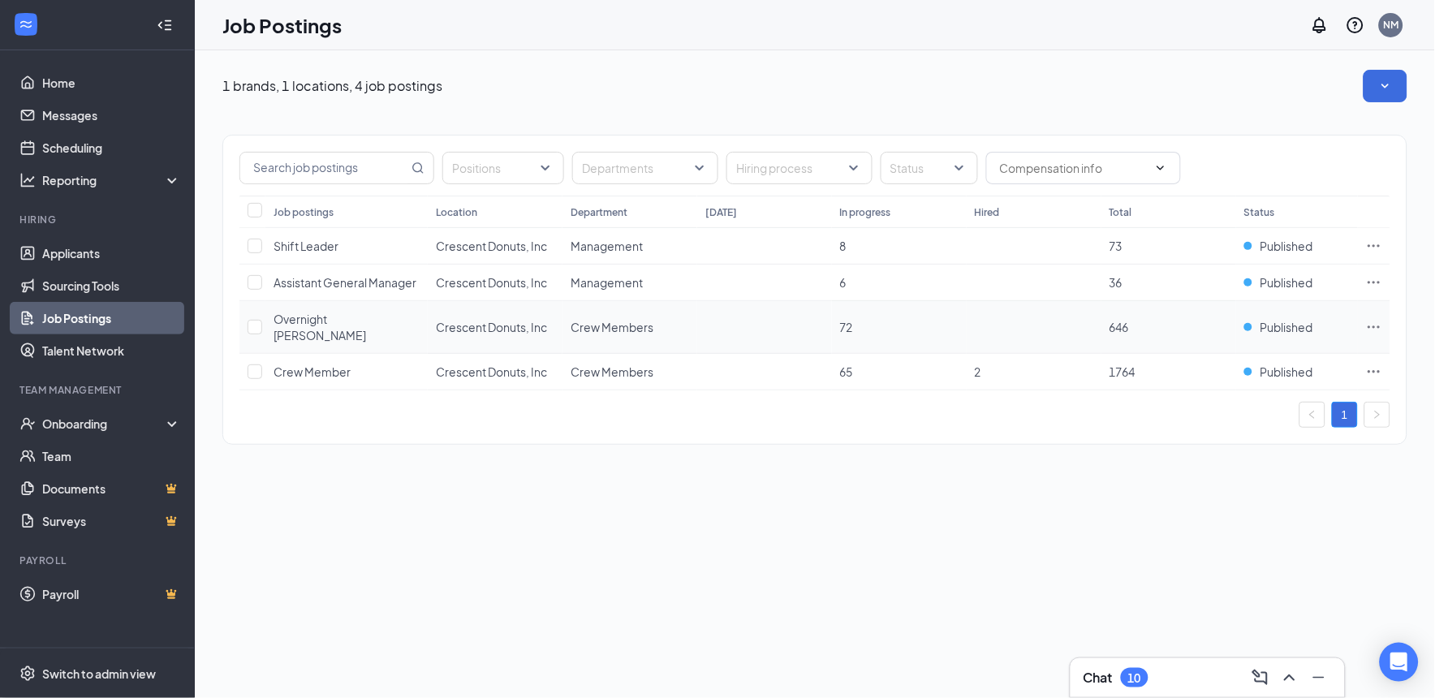
click at [850, 322] on span "72" at bounding box center [846, 327] width 13 height 15
click at [306, 311] on td "Overnight [PERSON_NAME]" at bounding box center [346, 327] width 162 height 53
click at [306, 313] on span "Overnight [PERSON_NAME]" at bounding box center [320, 327] width 93 height 31
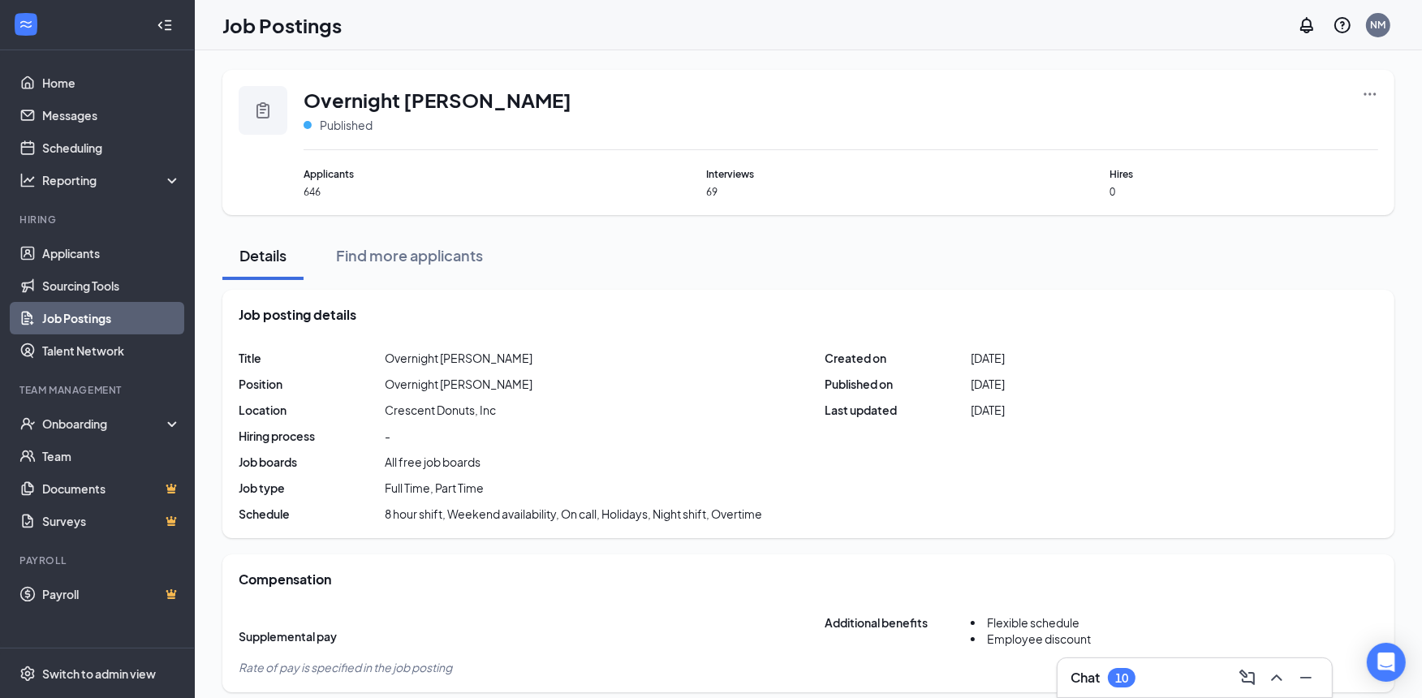
click at [84, 328] on link "Job Postings" at bounding box center [111, 318] width 139 height 32
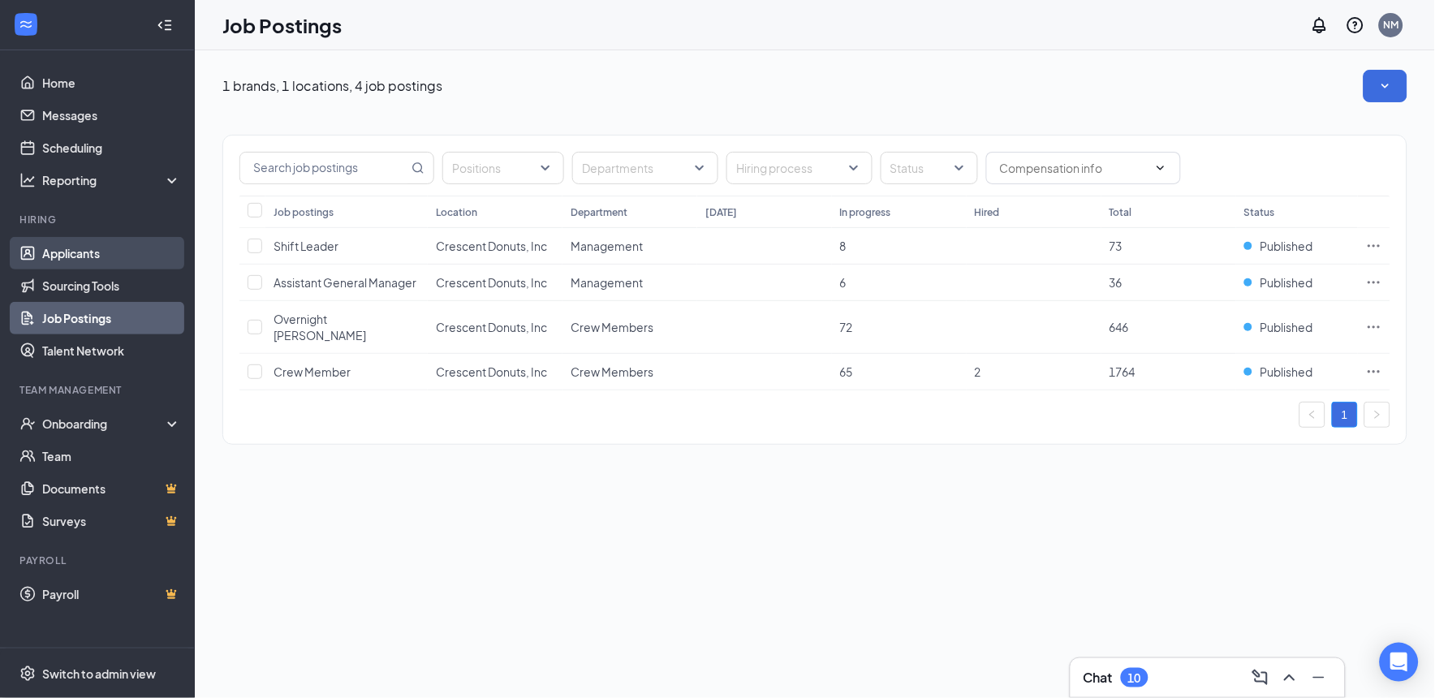
click at [69, 257] on link "Applicants" at bounding box center [111, 253] width 139 height 32
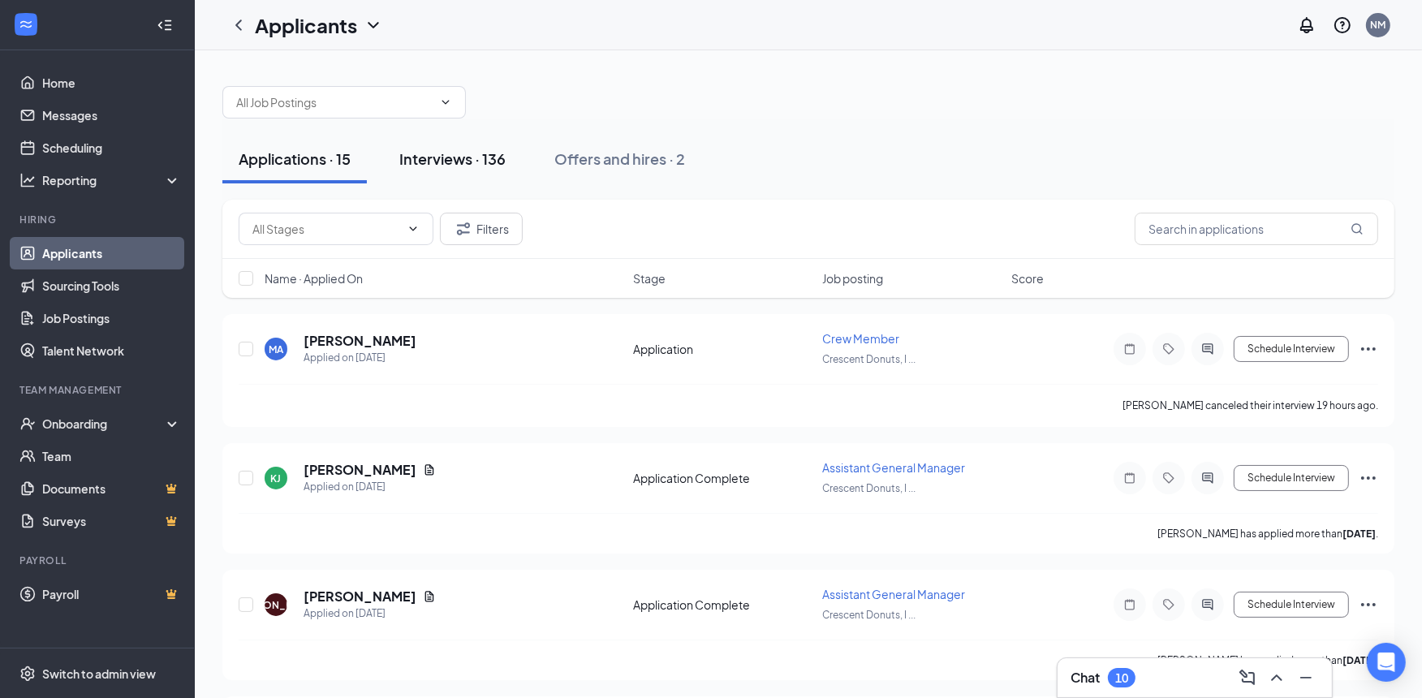
click at [475, 159] on div "Interviews · 136" at bounding box center [452, 159] width 106 height 20
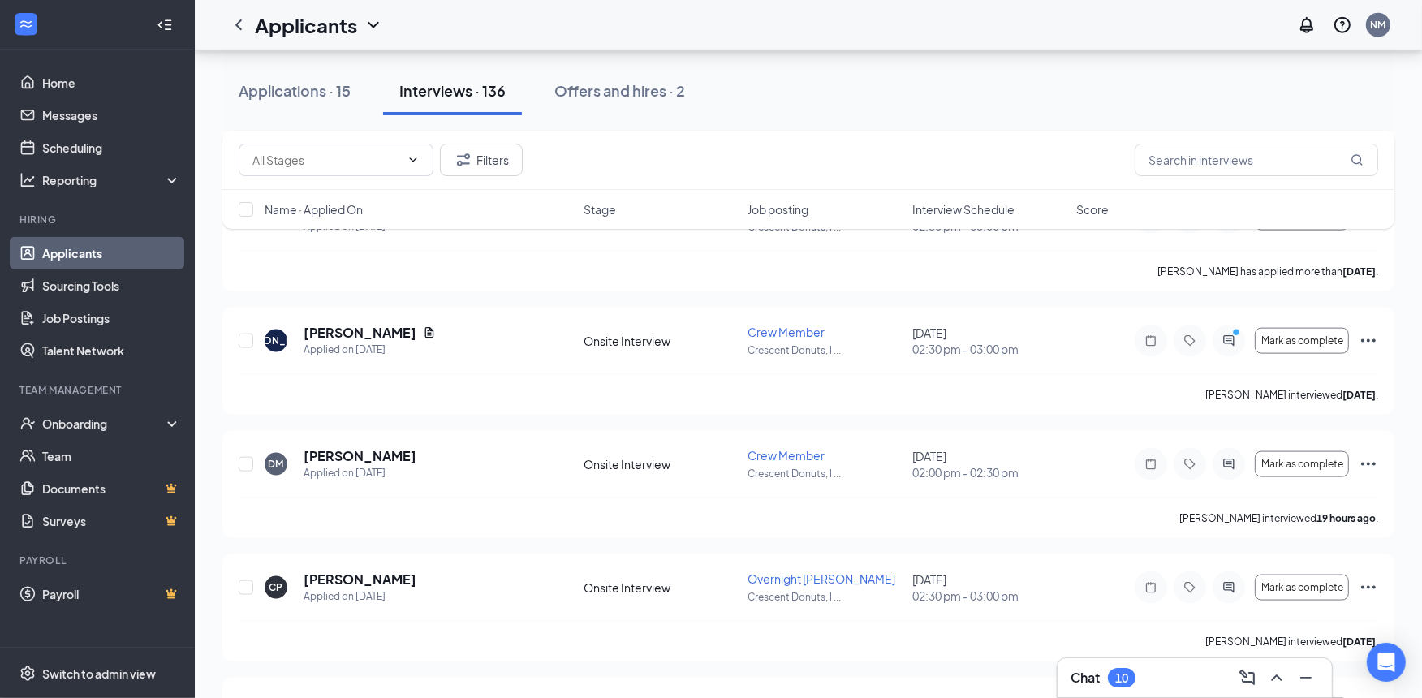
scroll to position [2554, 0]
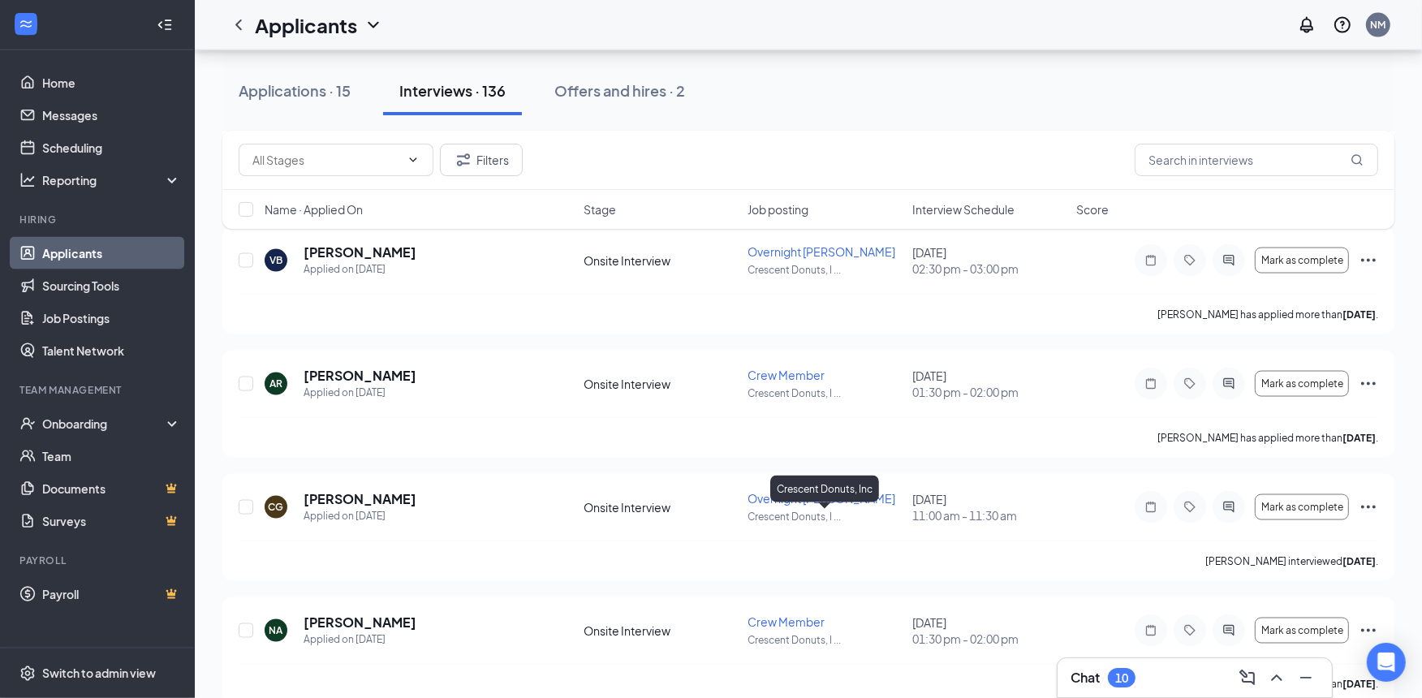
click at [795, 498] on div "Crescent Donuts, Inc" at bounding box center [824, 489] width 109 height 27
click at [758, 498] on span "Overnight [PERSON_NAME]" at bounding box center [822, 498] width 148 height 15
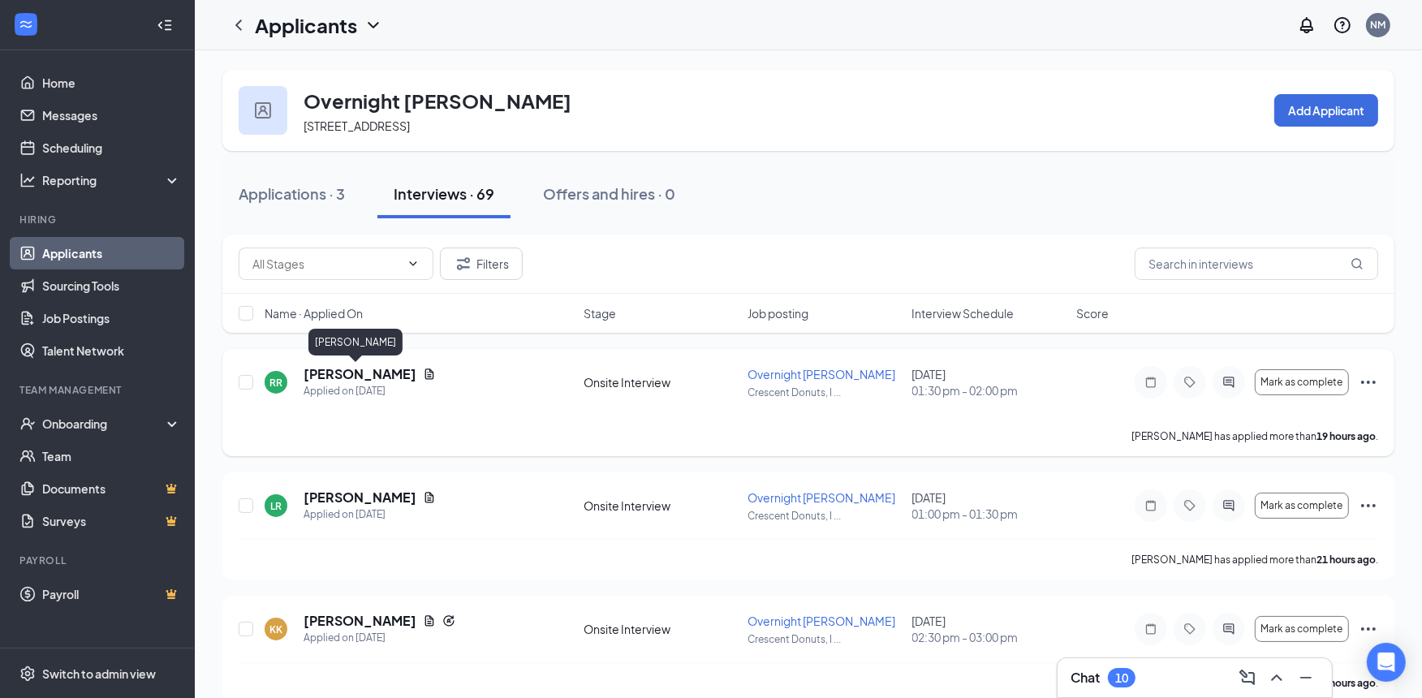
click at [342, 375] on h5 "[PERSON_NAME]" at bounding box center [360, 374] width 113 height 18
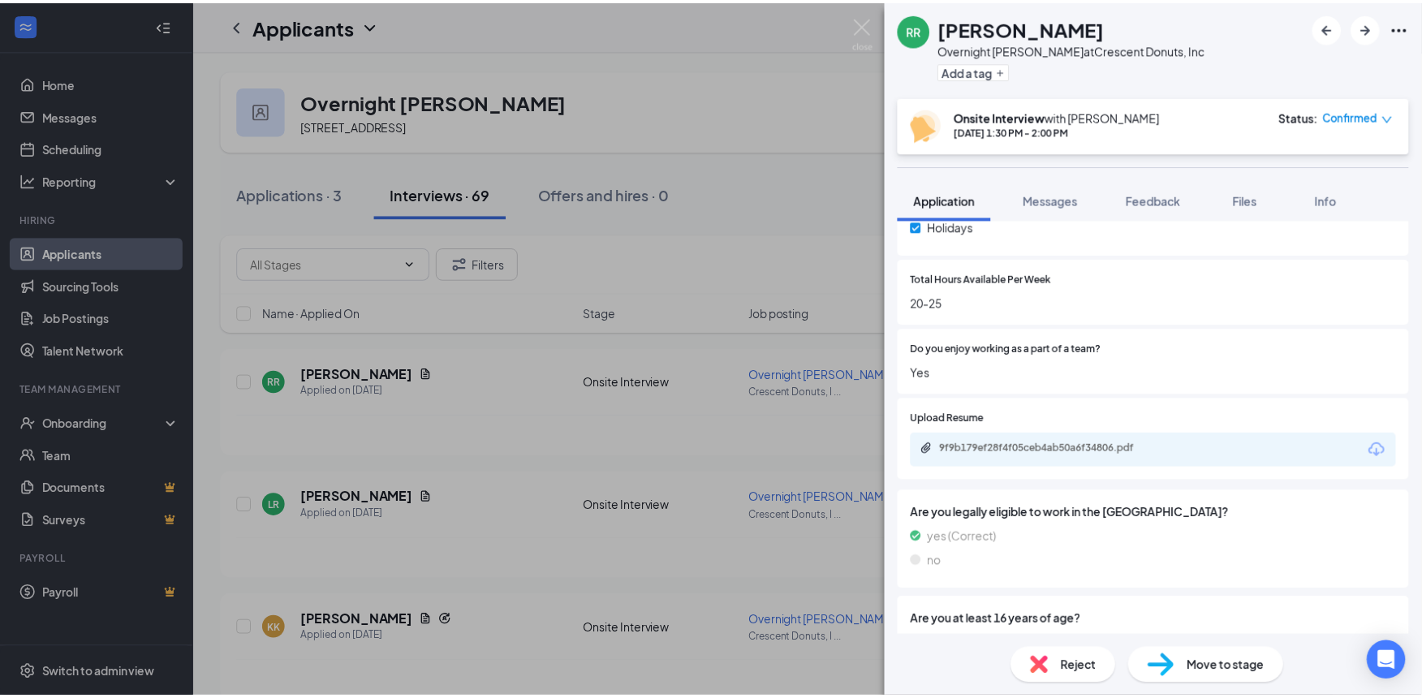
scroll to position [713, 0]
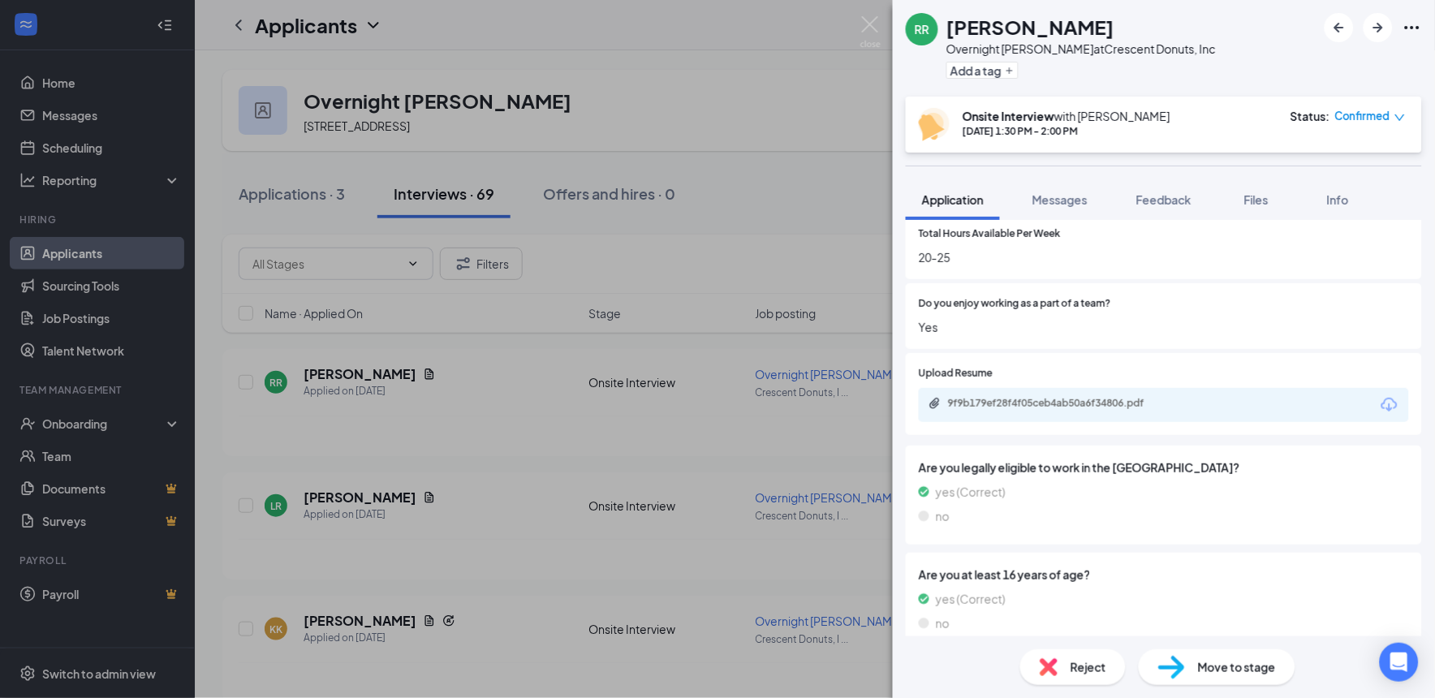
click at [463, 523] on div "RR [PERSON_NAME] Overnight [PERSON_NAME] at Crescent Donuts, Inc Add a tag Onsi…" at bounding box center [717, 349] width 1435 height 698
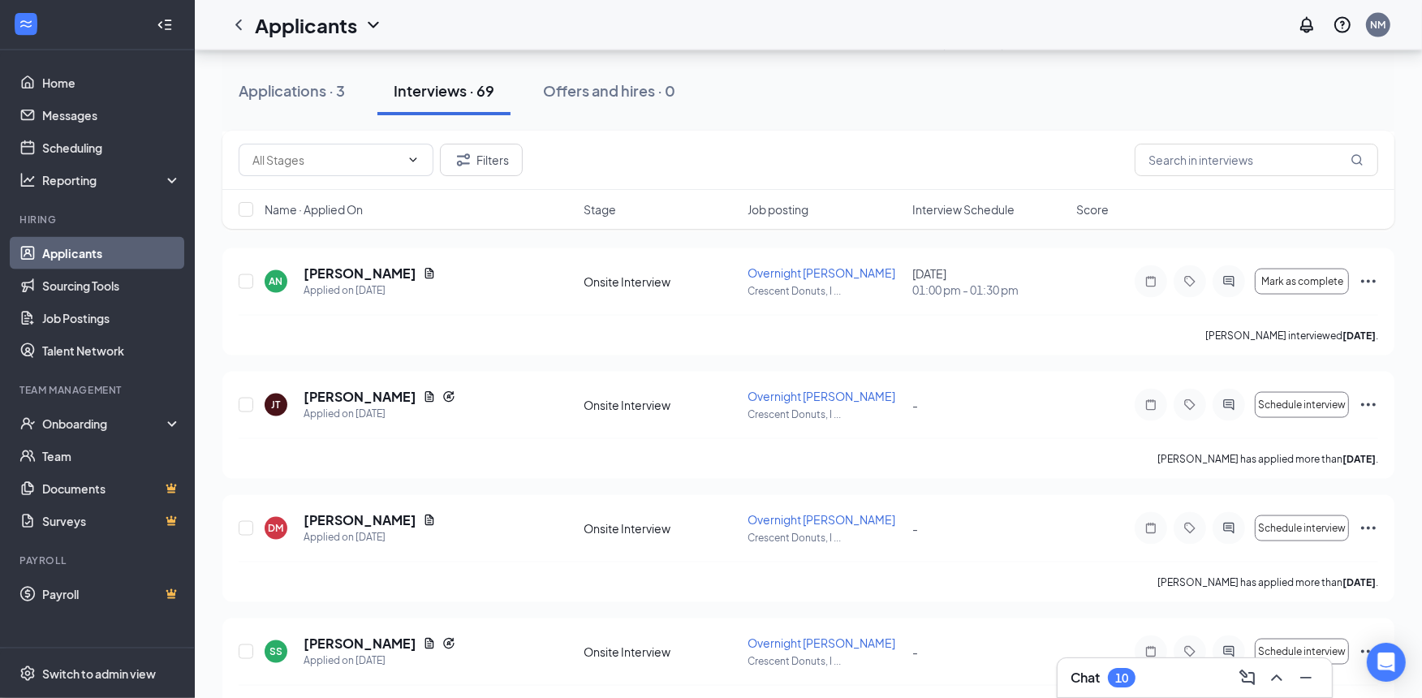
scroll to position [2554, 0]
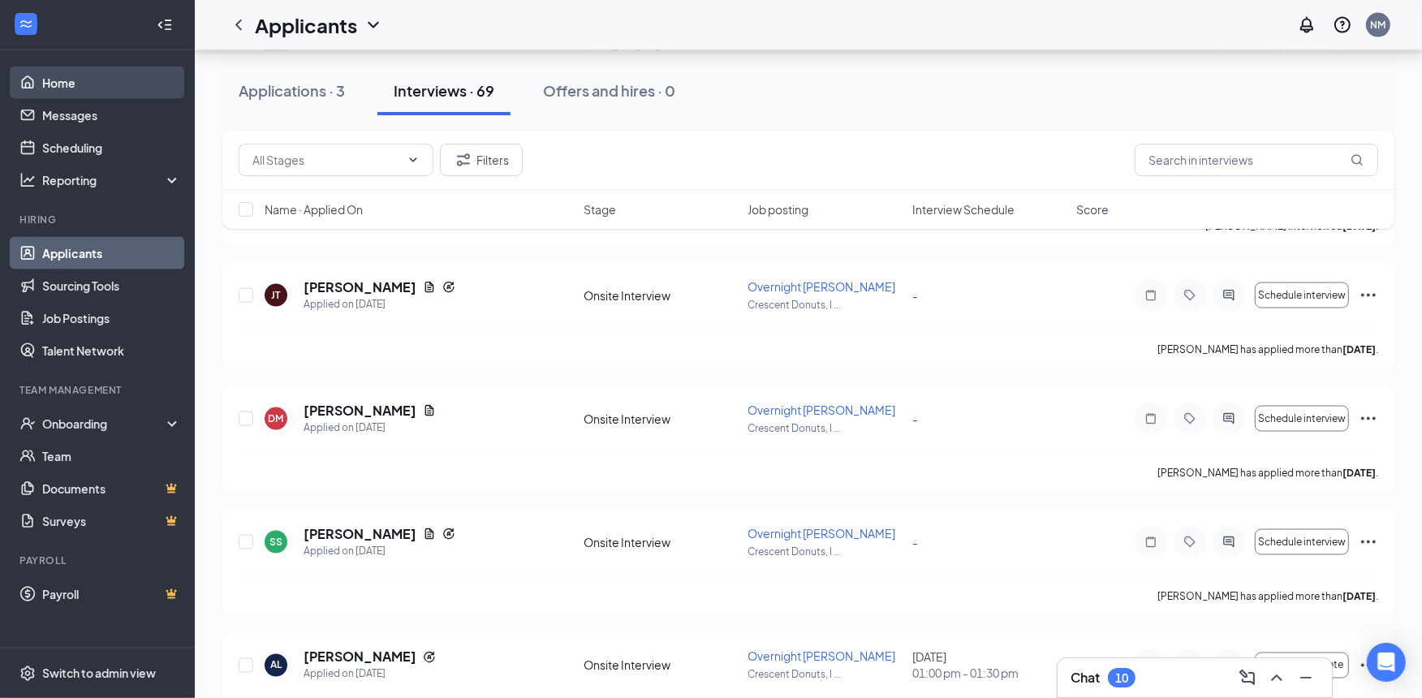
click at [52, 80] on link "Home" at bounding box center [111, 83] width 139 height 32
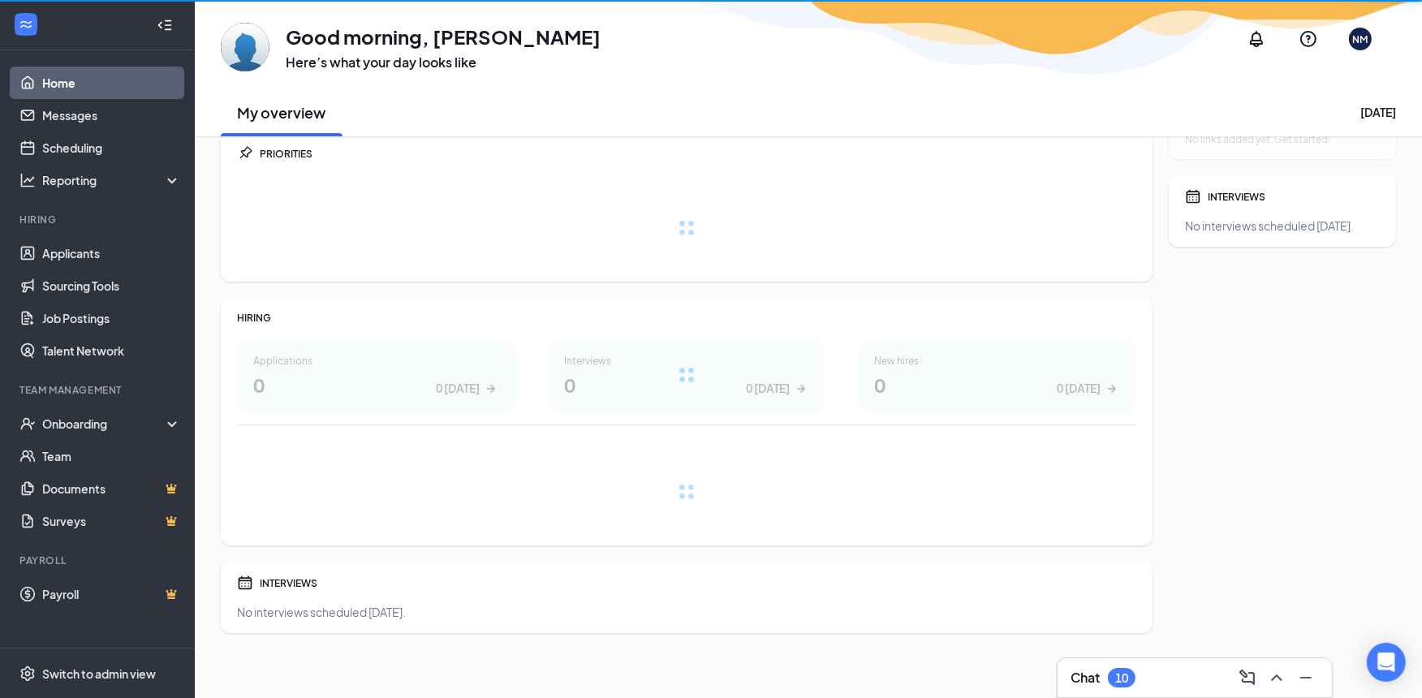
scroll to position [59, 0]
